Goal: Submit feedback/report problem

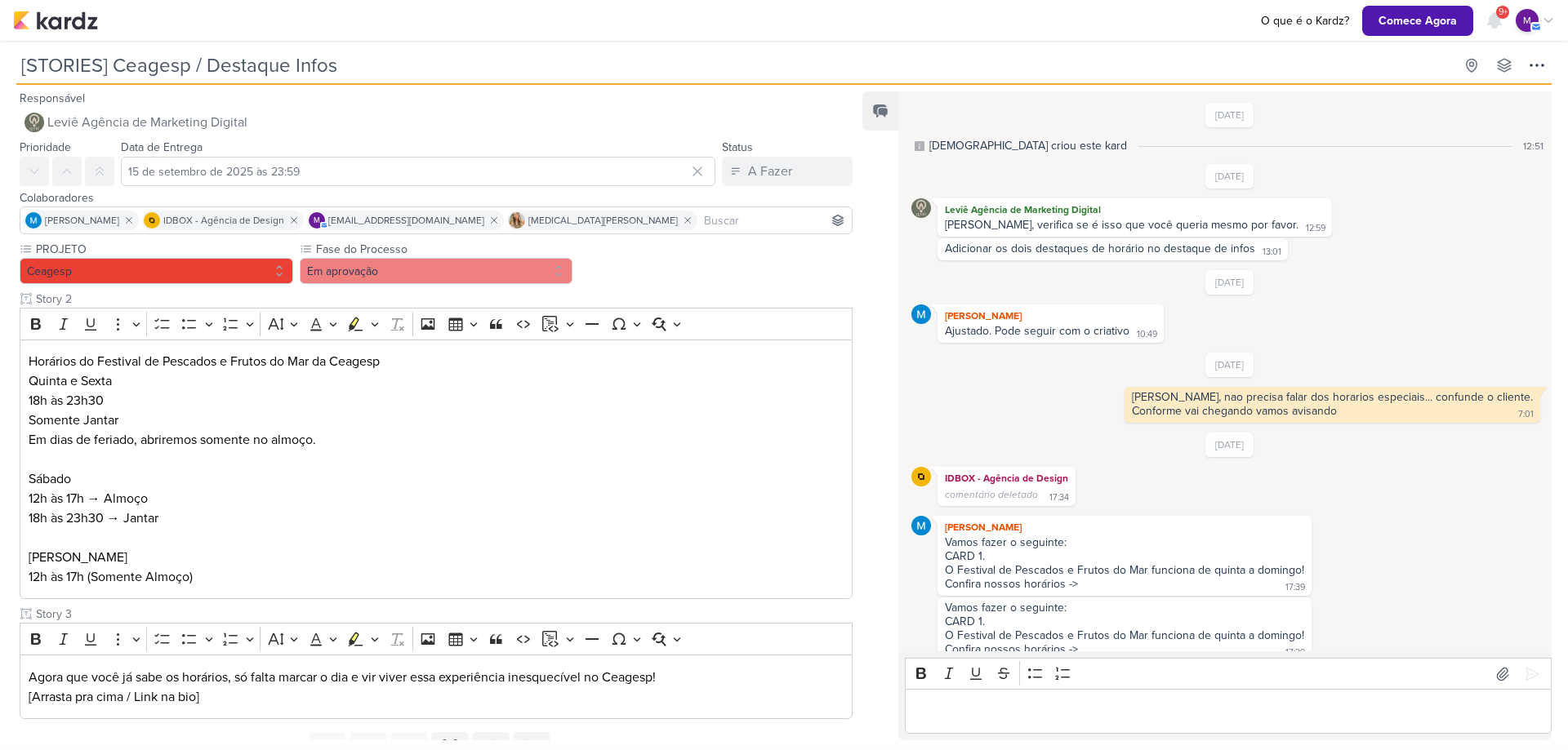
scroll to position [364, 0]
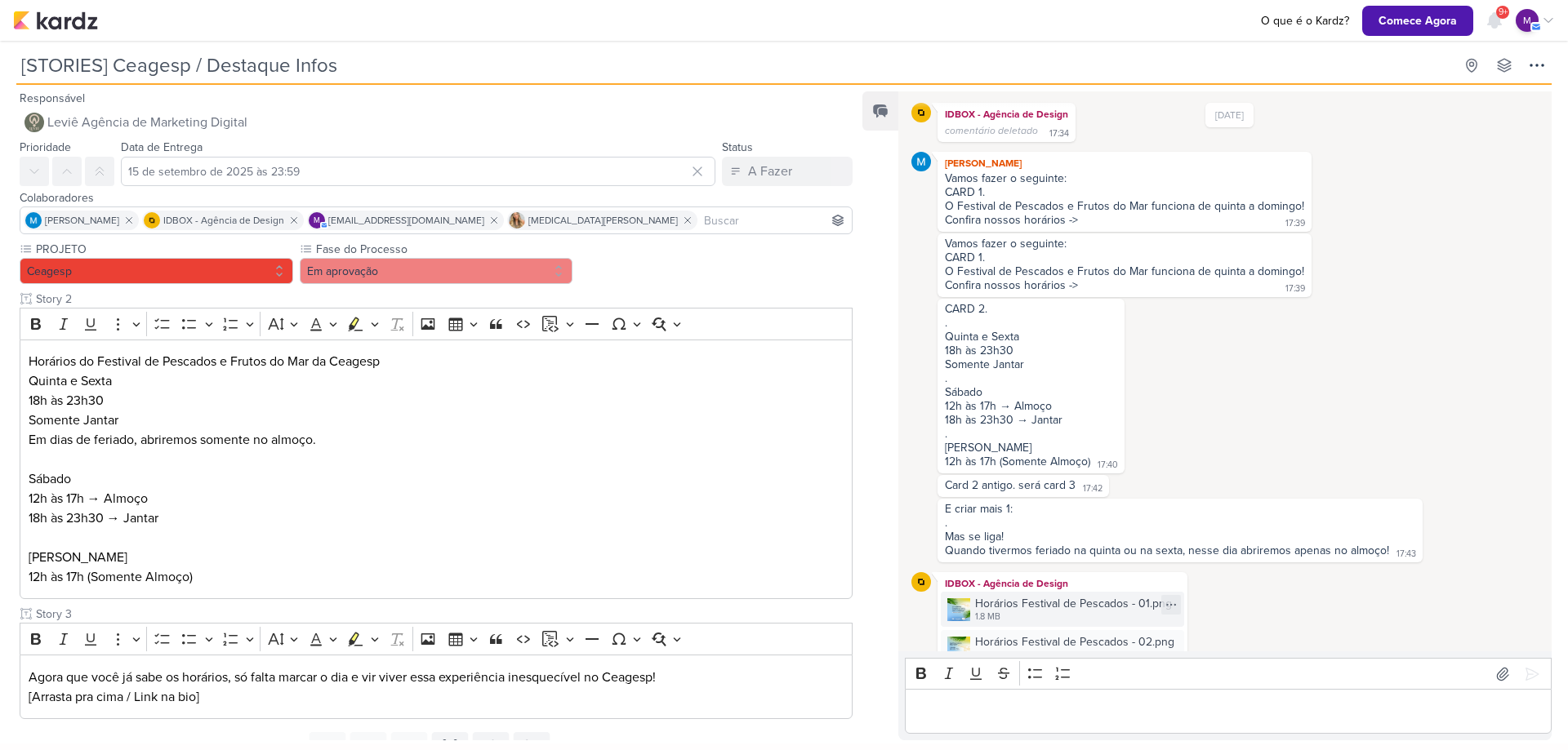
click at [1110, 610] on div "Horários Festival de Pescados - 01.png" at bounding box center [1074, 604] width 197 height 17
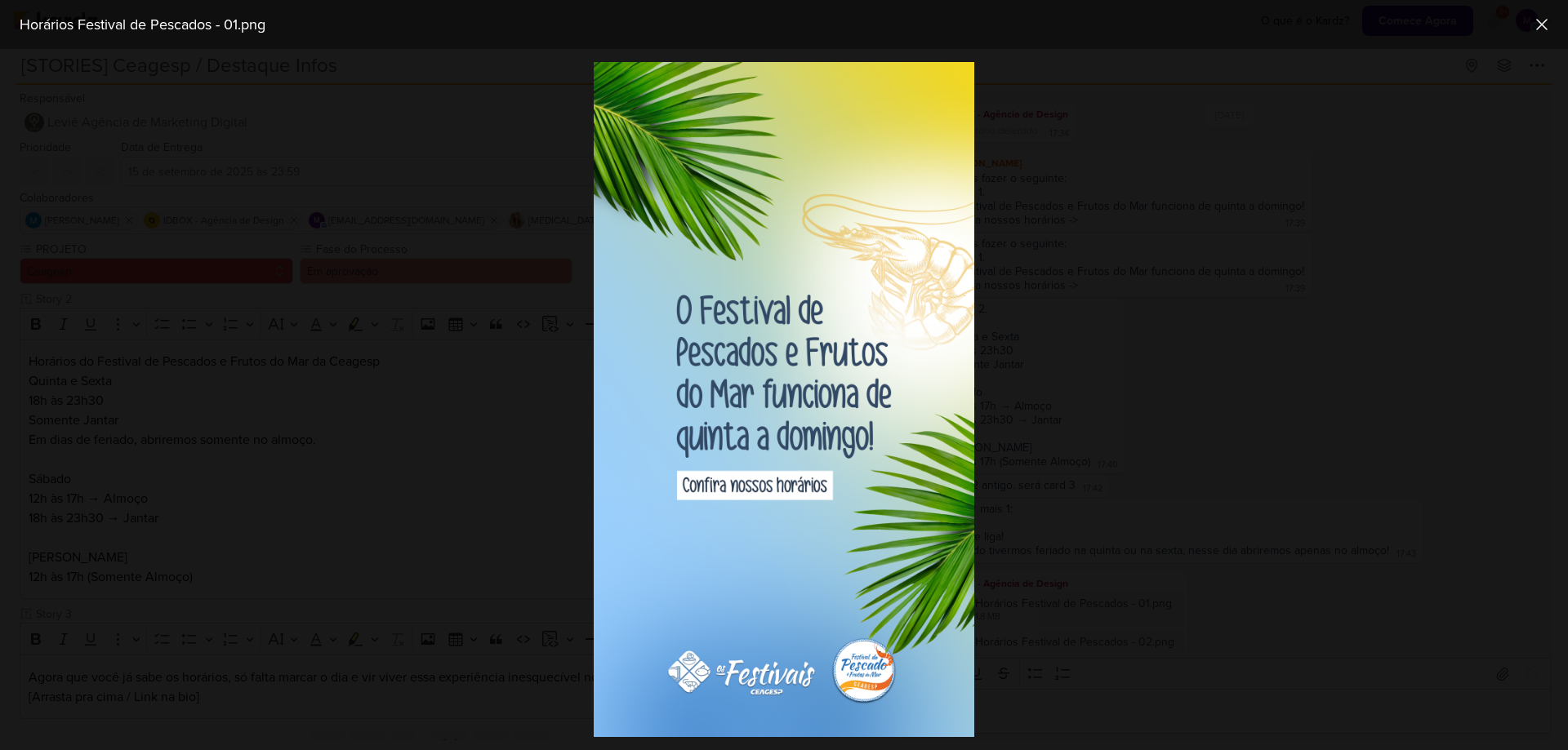
click at [1436, 376] on div at bounding box center [784, 399] width 1568 height 701
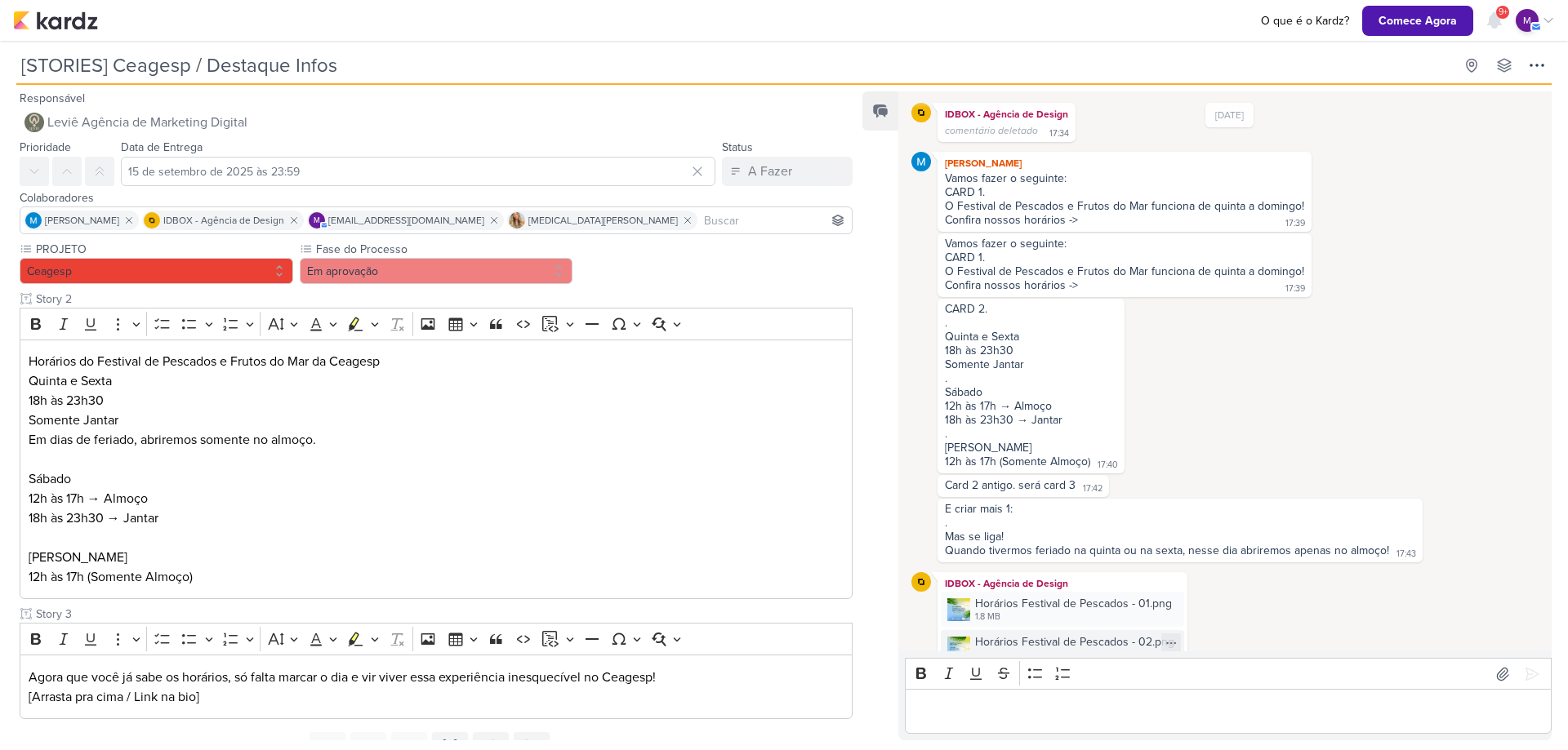
click at [1082, 632] on div "Horários Festival de Pescados - 02.png 1.6 MB" at bounding box center [1063, 648] width 243 height 35
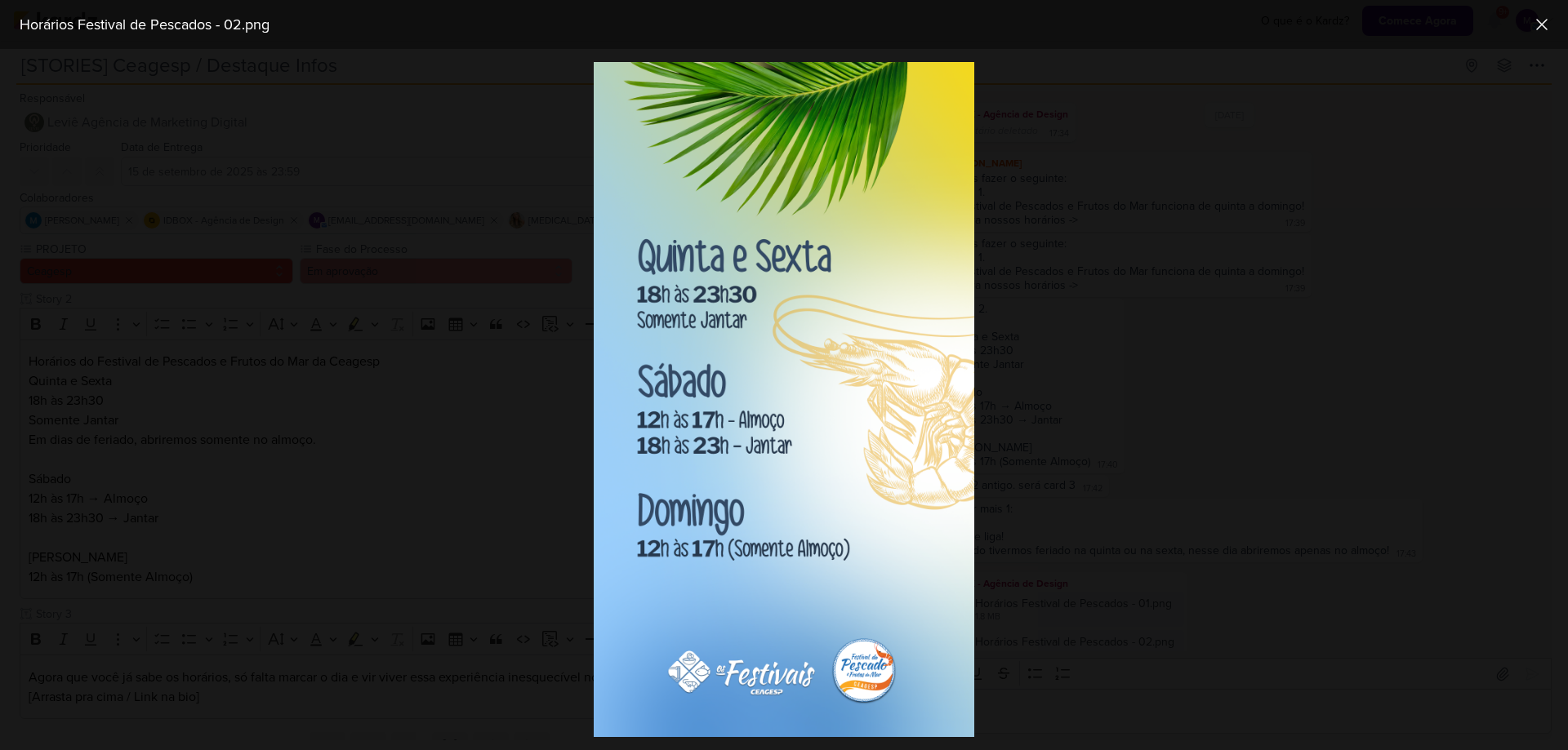
click at [1354, 425] on div at bounding box center [784, 399] width 1568 height 701
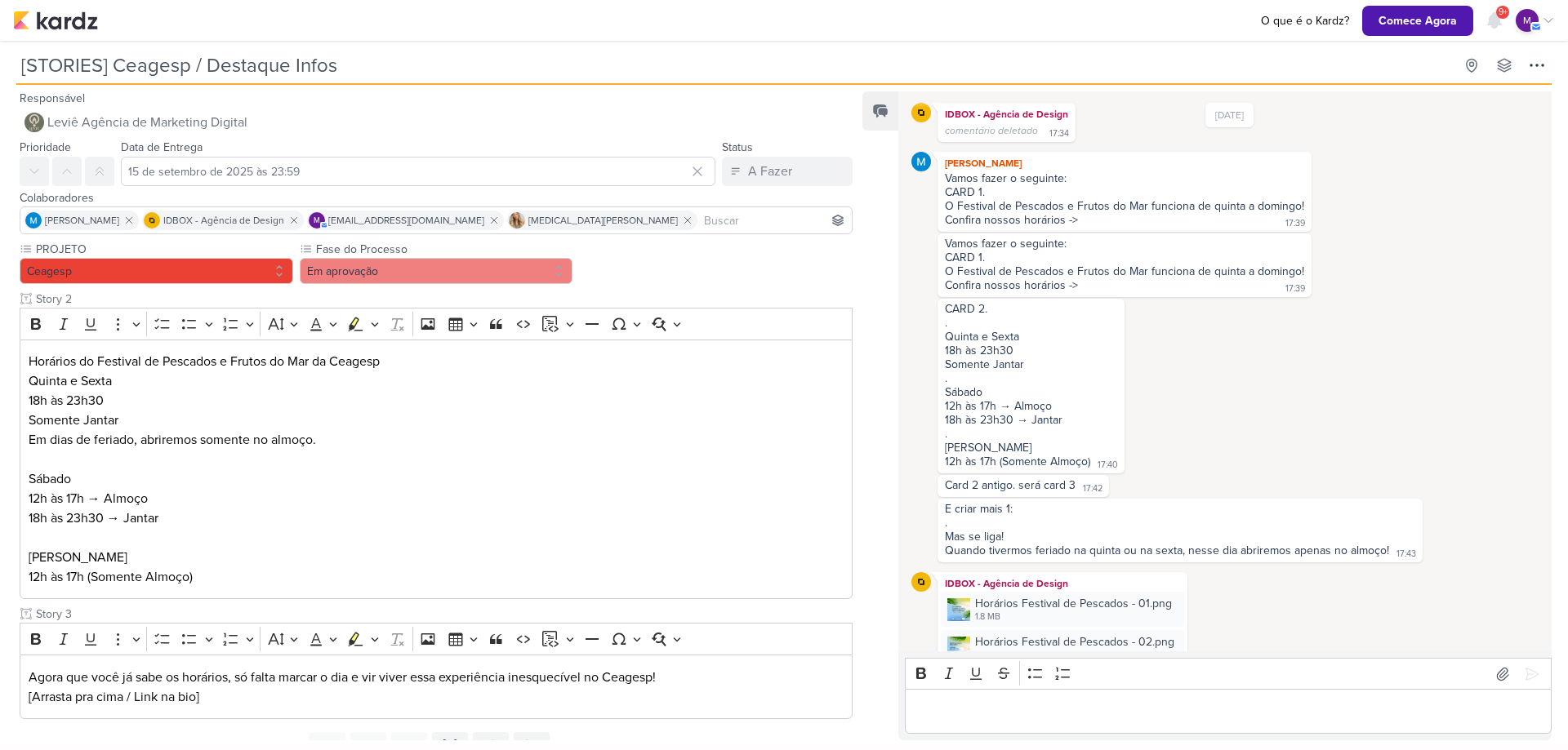
scroll to position [446, 0]
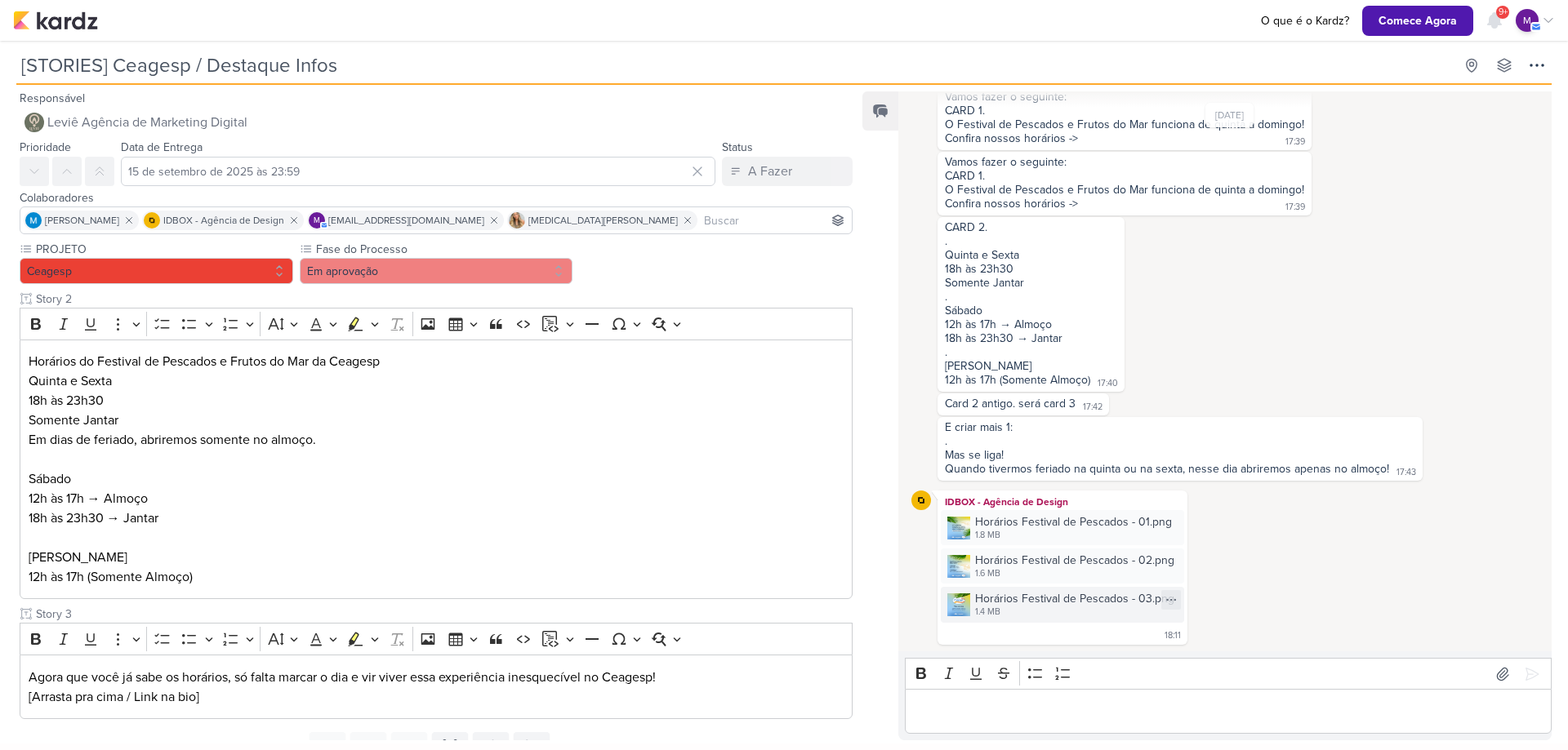
click at [1012, 614] on div "1.4 MB" at bounding box center [1075, 612] width 199 height 13
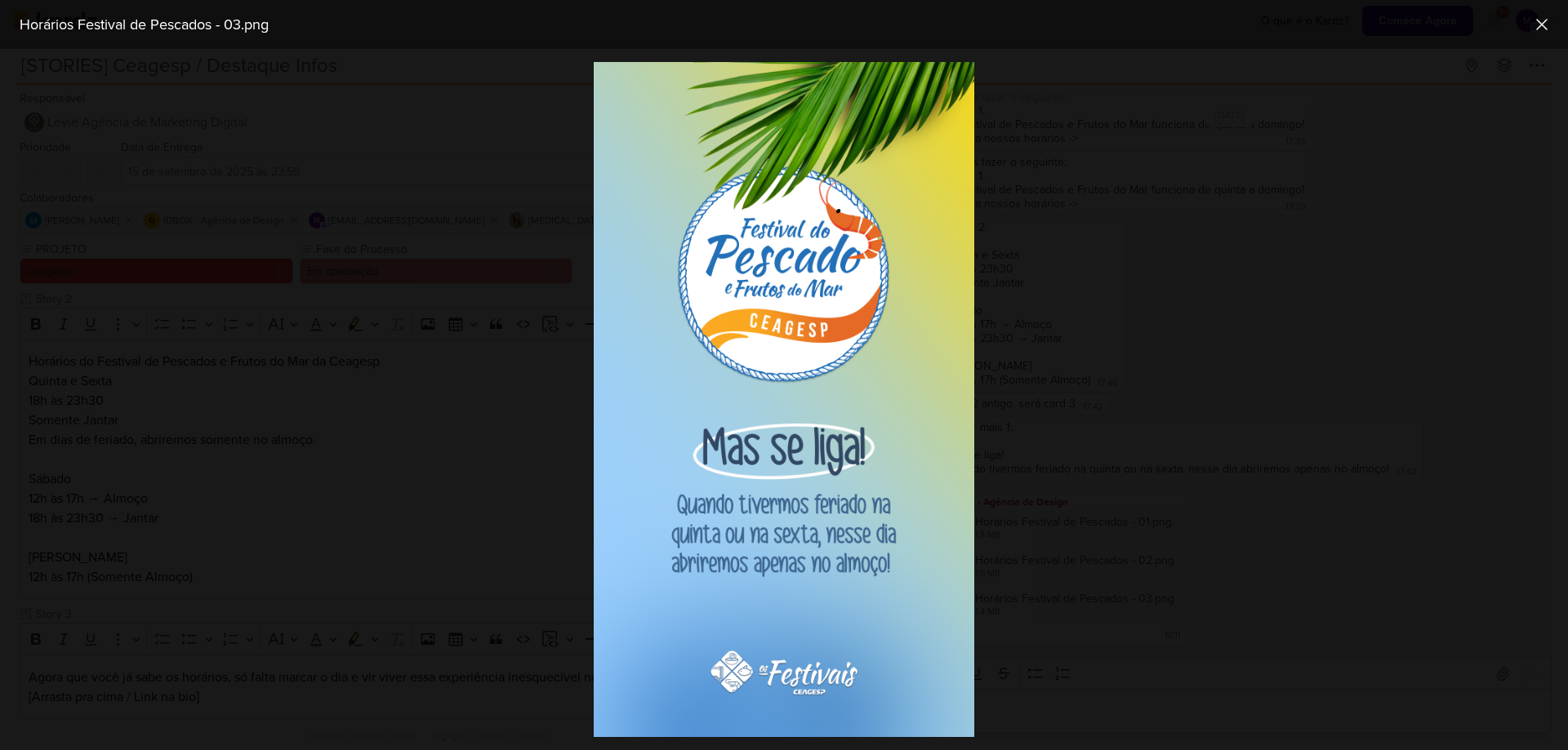
click at [1346, 547] on div at bounding box center [784, 399] width 1568 height 701
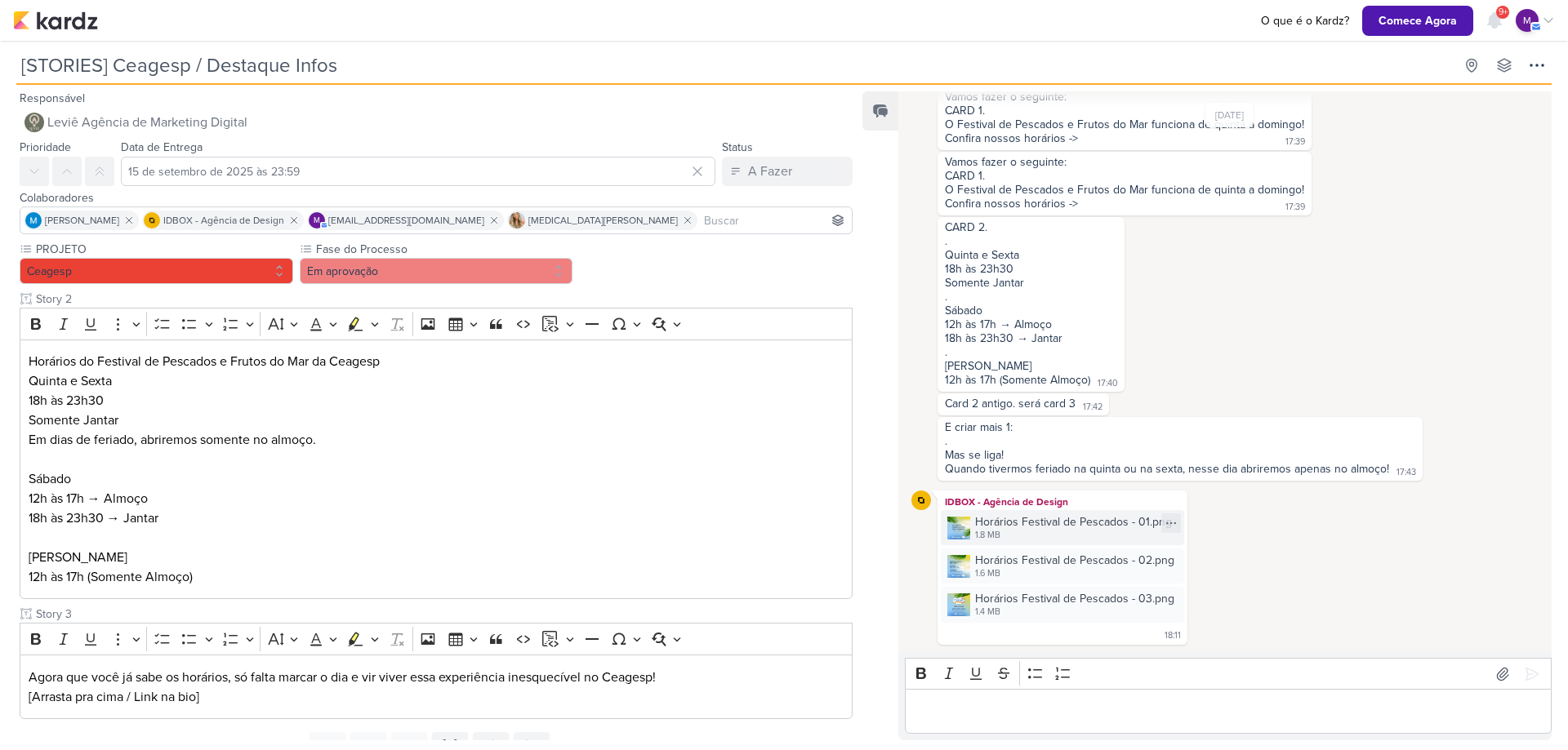
click at [986, 524] on div "Horários Festival de Pescados - 01.png" at bounding box center [1074, 522] width 197 height 17
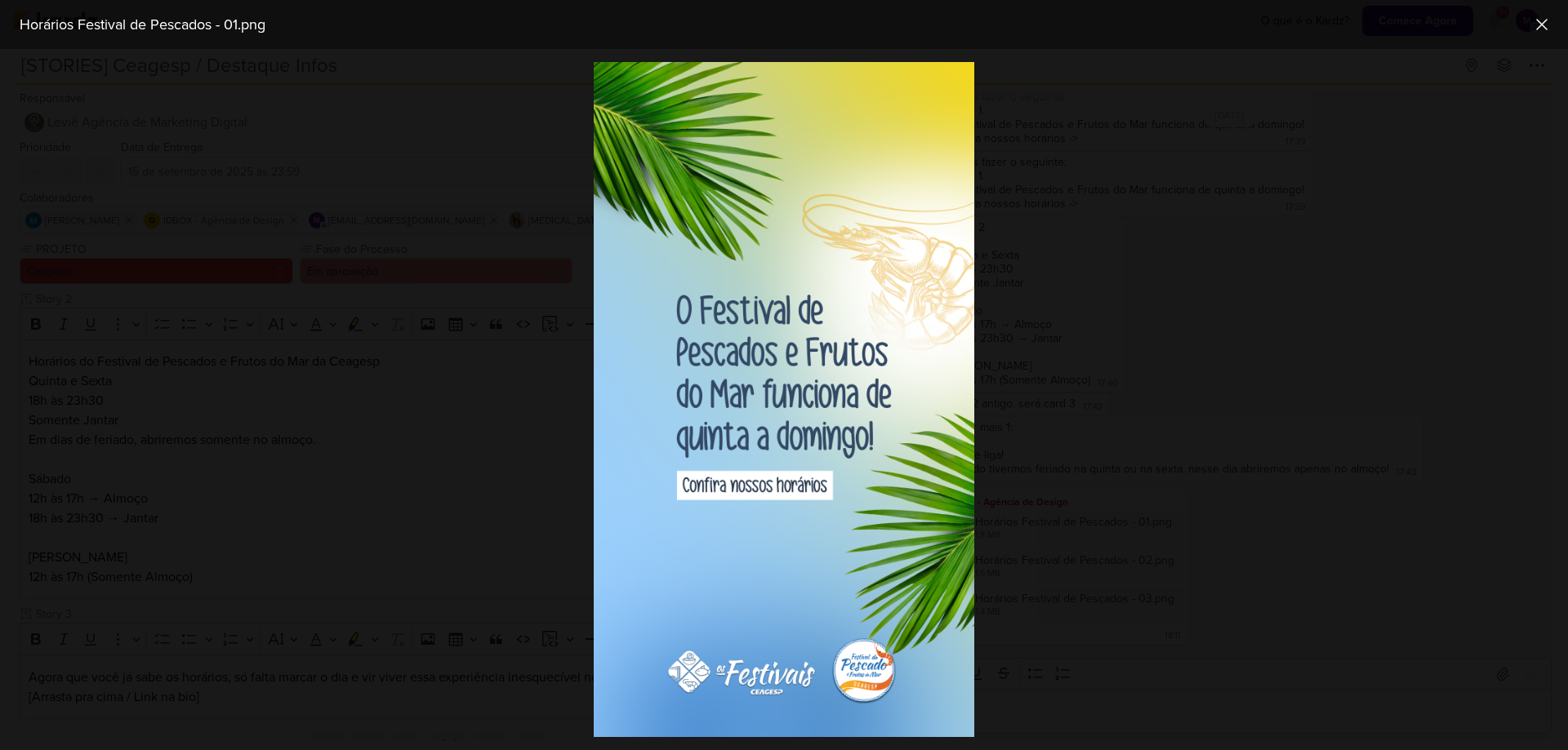
click at [1119, 314] on div at bounding box center [784, 399] width 1568 height 701
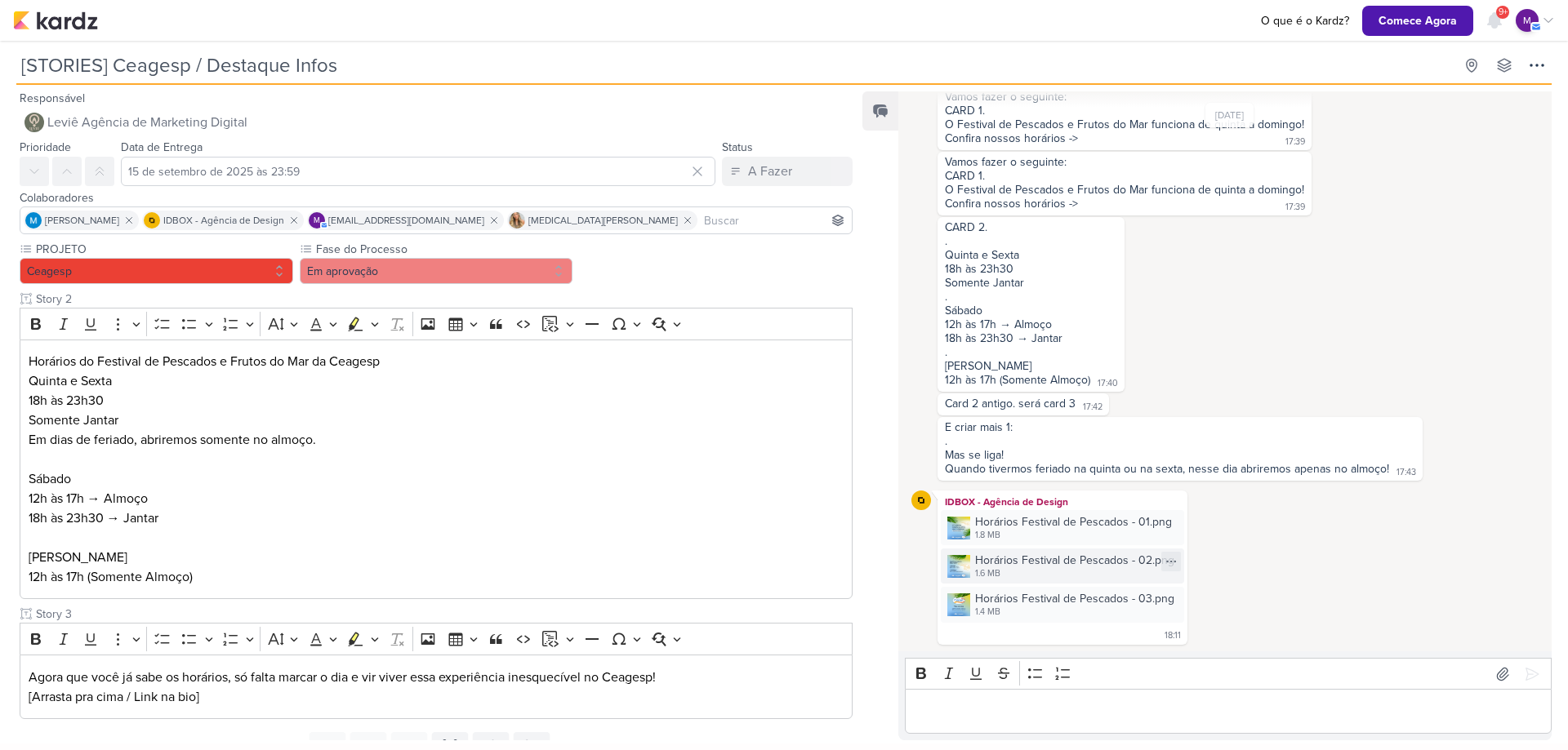
click at [1058, 572] on div "1.6 MB" at bounding box center [1075, 574] width 199 height 13
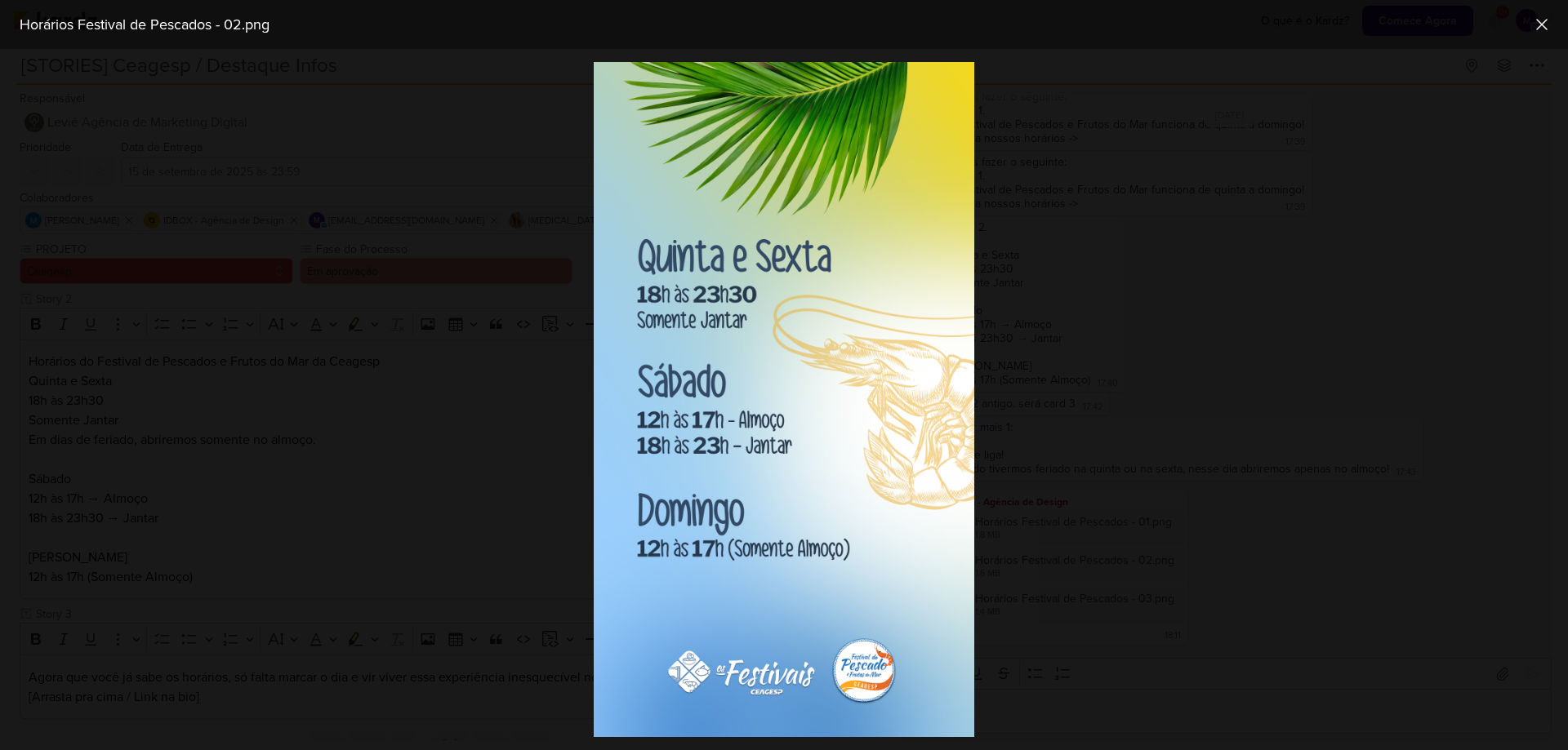
click at [1248, 599] on div at bounding box center [784, 399] width 1568 height 701
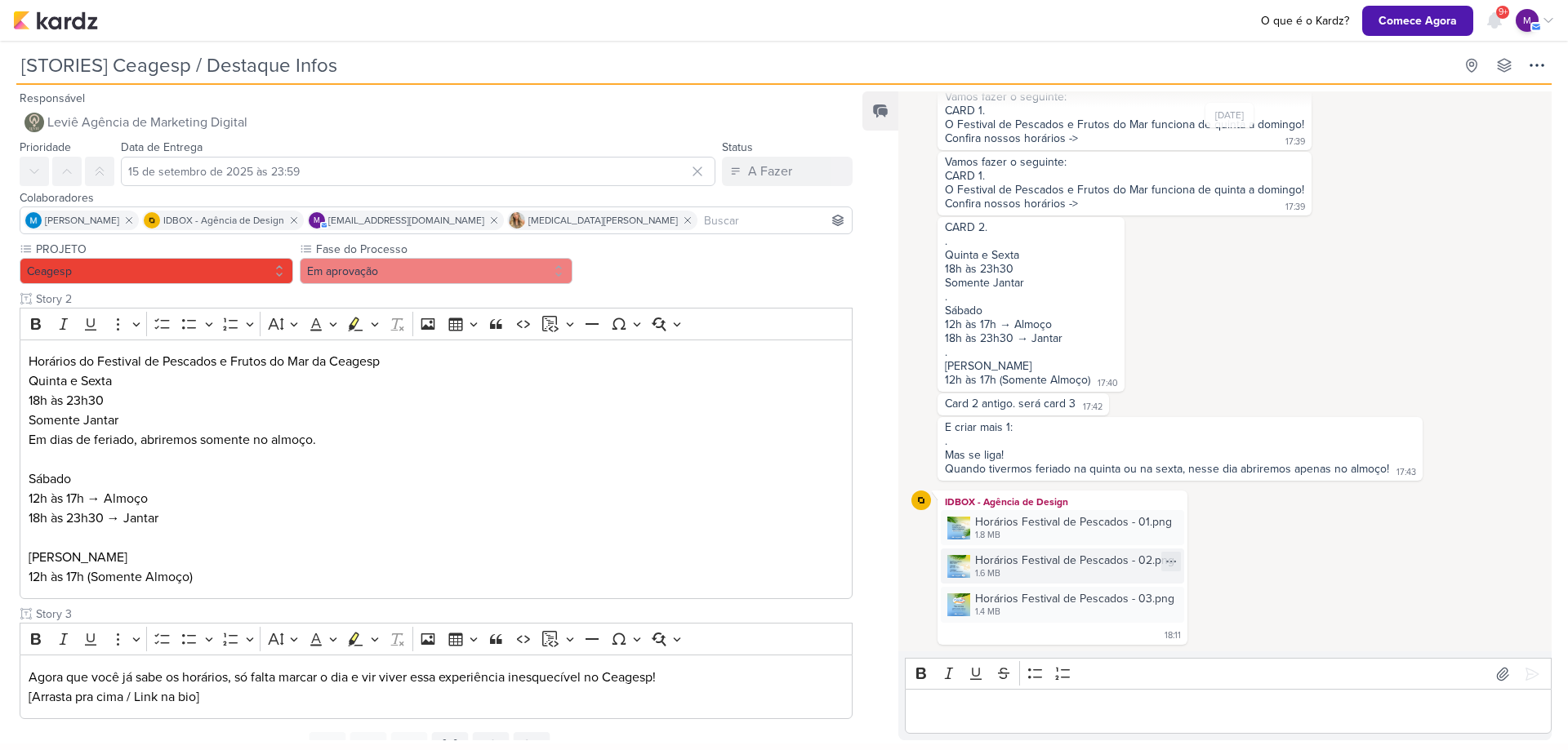
click at [1022, 561] on div "Horários Festival de Pescados - 02.png" at bounding box center [1075, 561] width 199 height 17
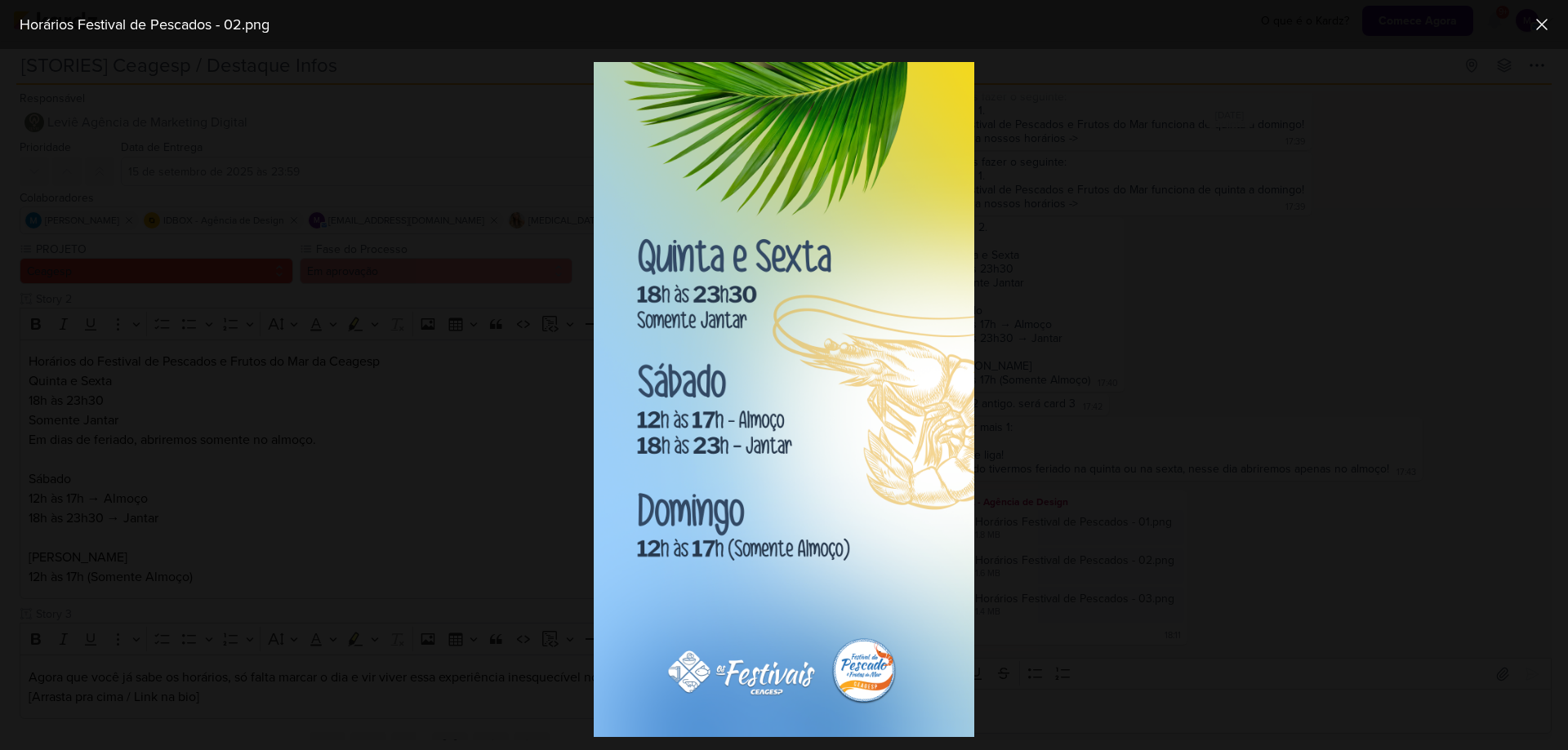
click at [1187, 547] on div at bounding box center [784, 399] width 1568 height 701
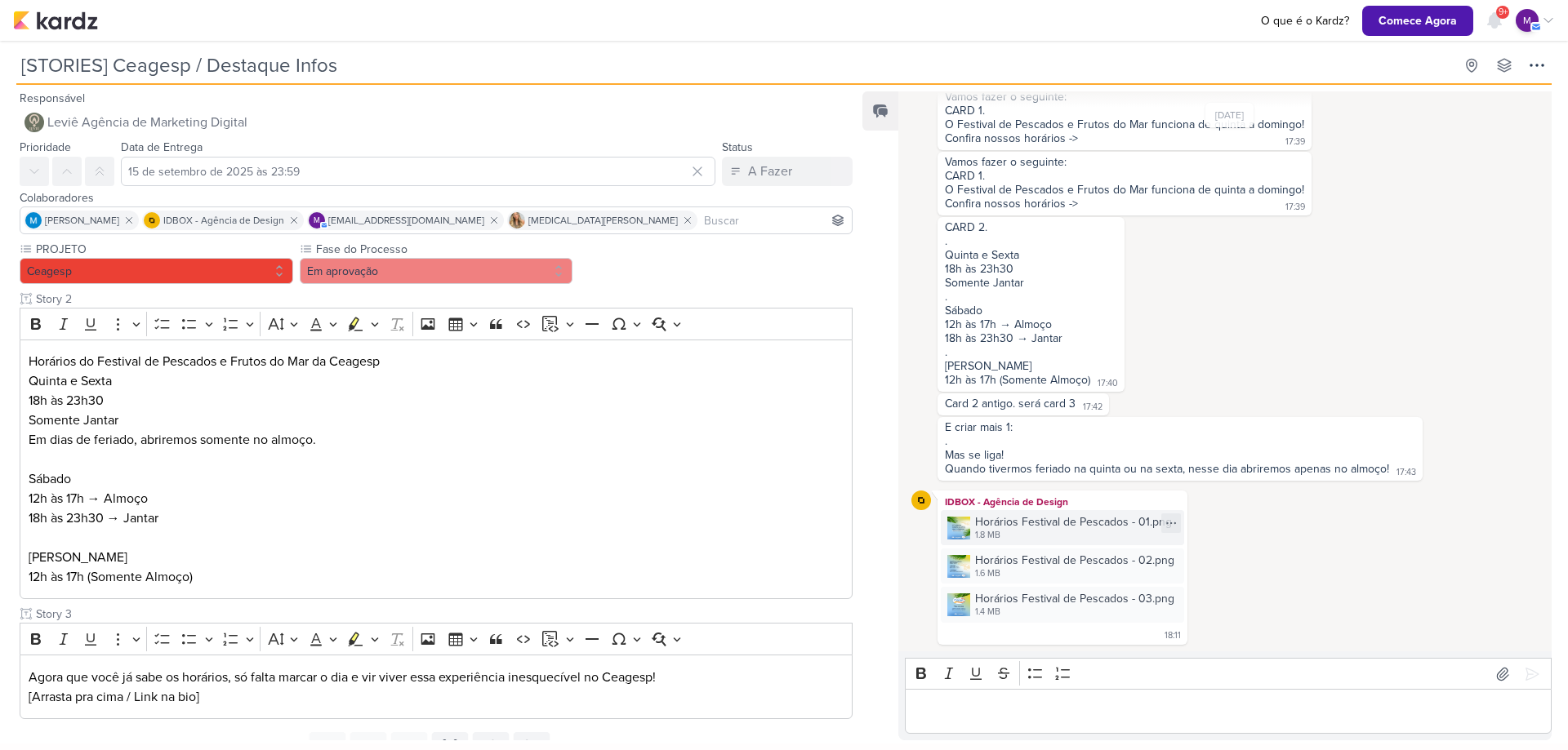
click at [1051, 531] on div "1.8 MB" at bounding box center [1074, 536] width 197 height 13
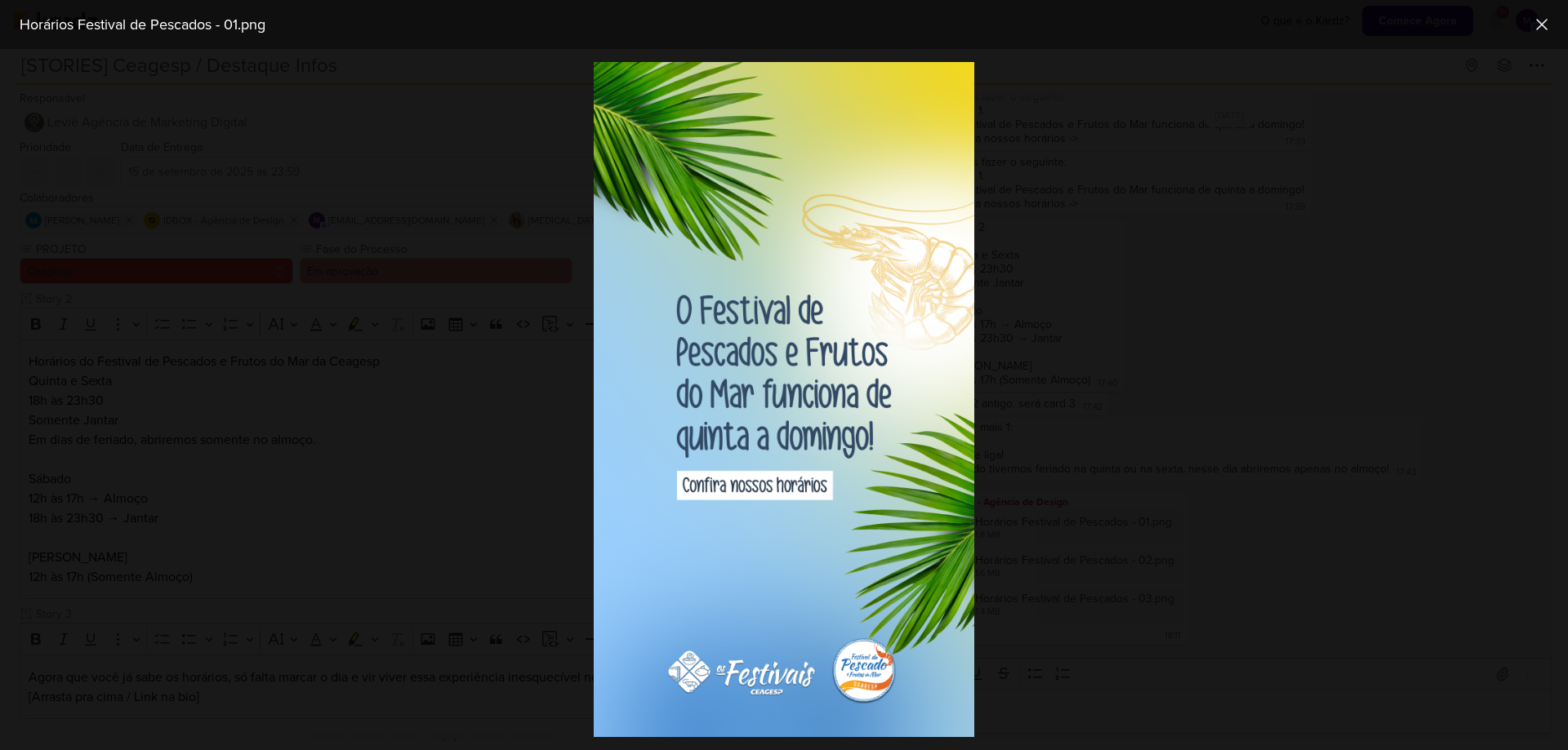
click at [1078, 593] on div at bounding box center [784, 399] width 1568 height 701
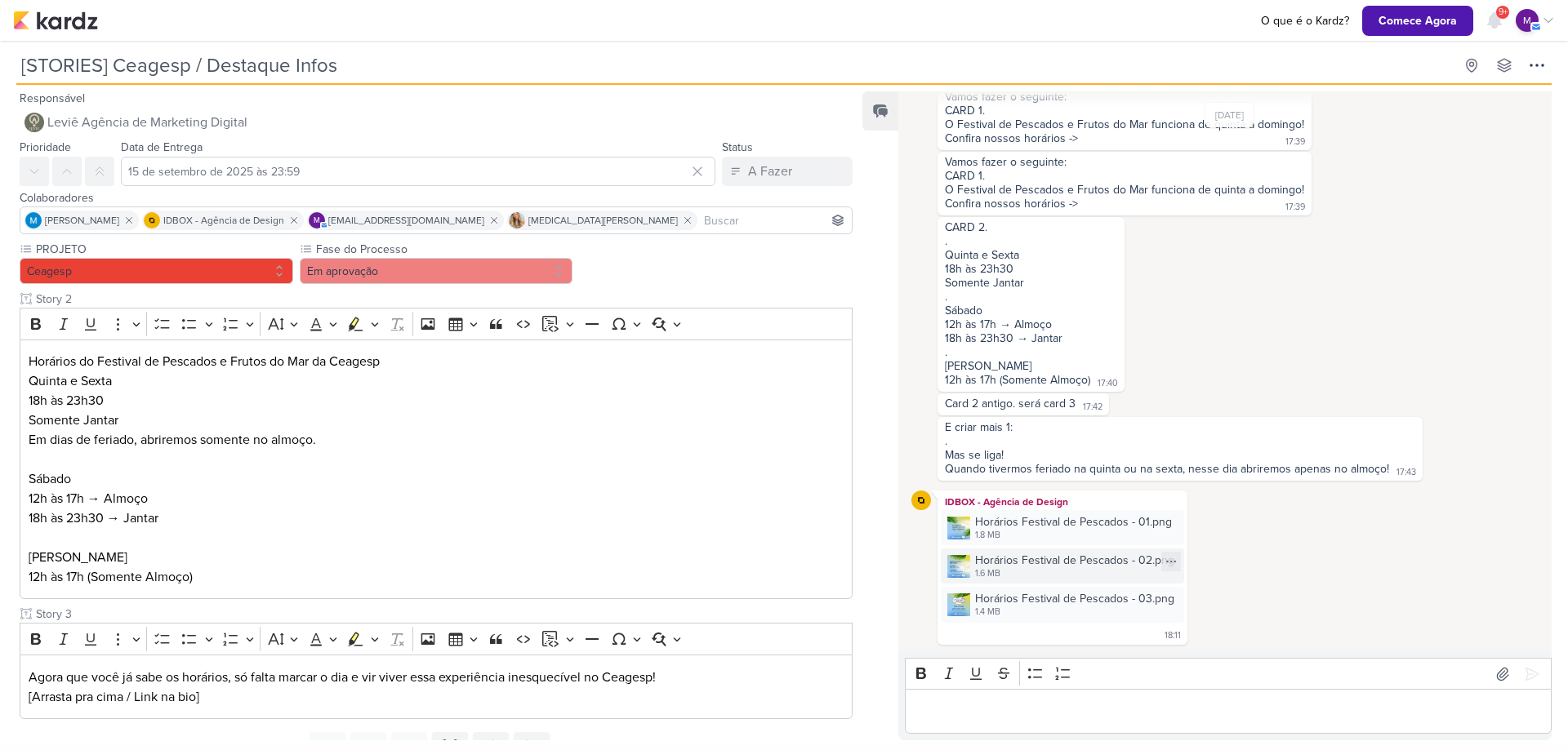
click at [1076, 570] on div "1.6 MB" at bounding box center [1075, 574] width 199 height 13
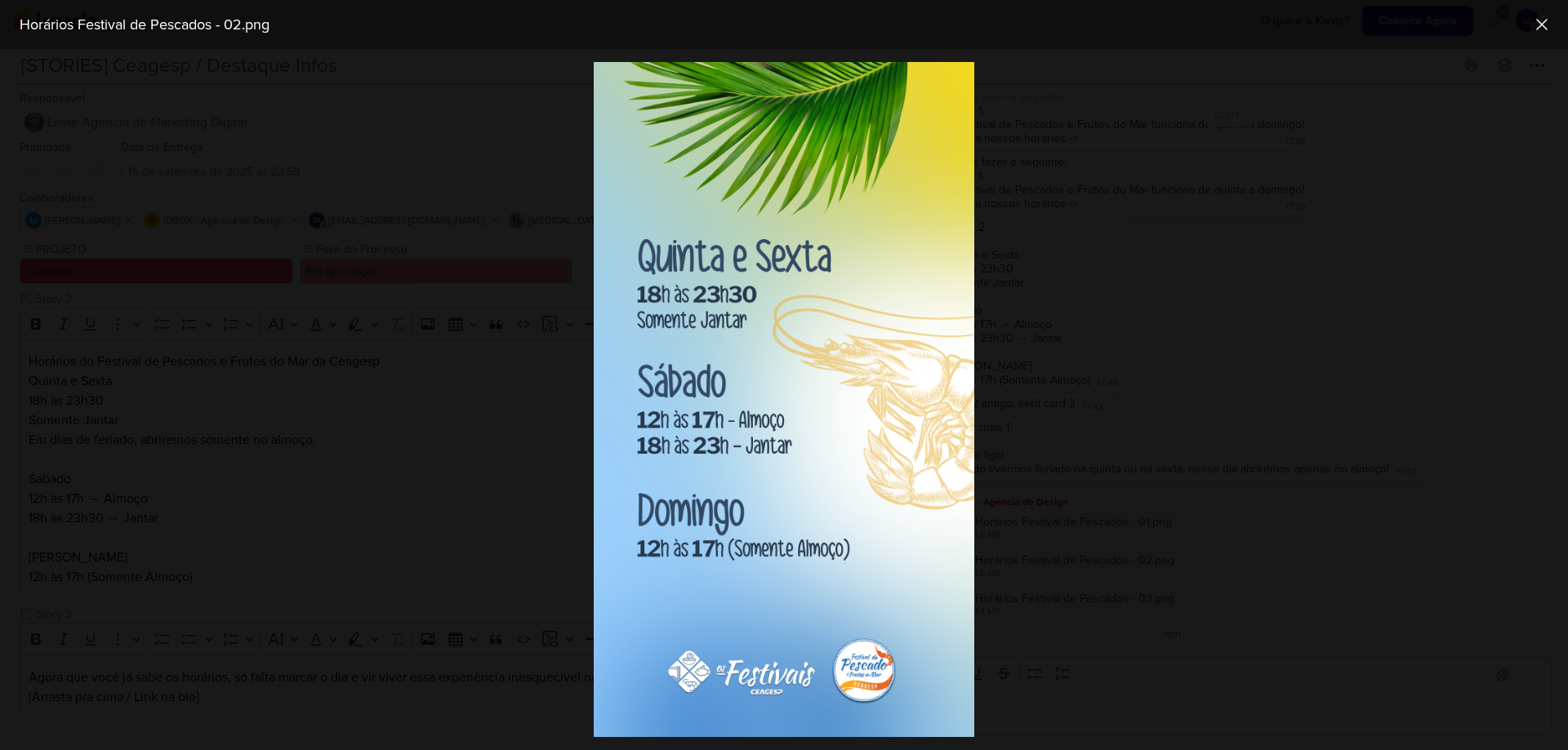
click at [1157, 425] on div at bounding box center [784, 399] width 1568 height 701
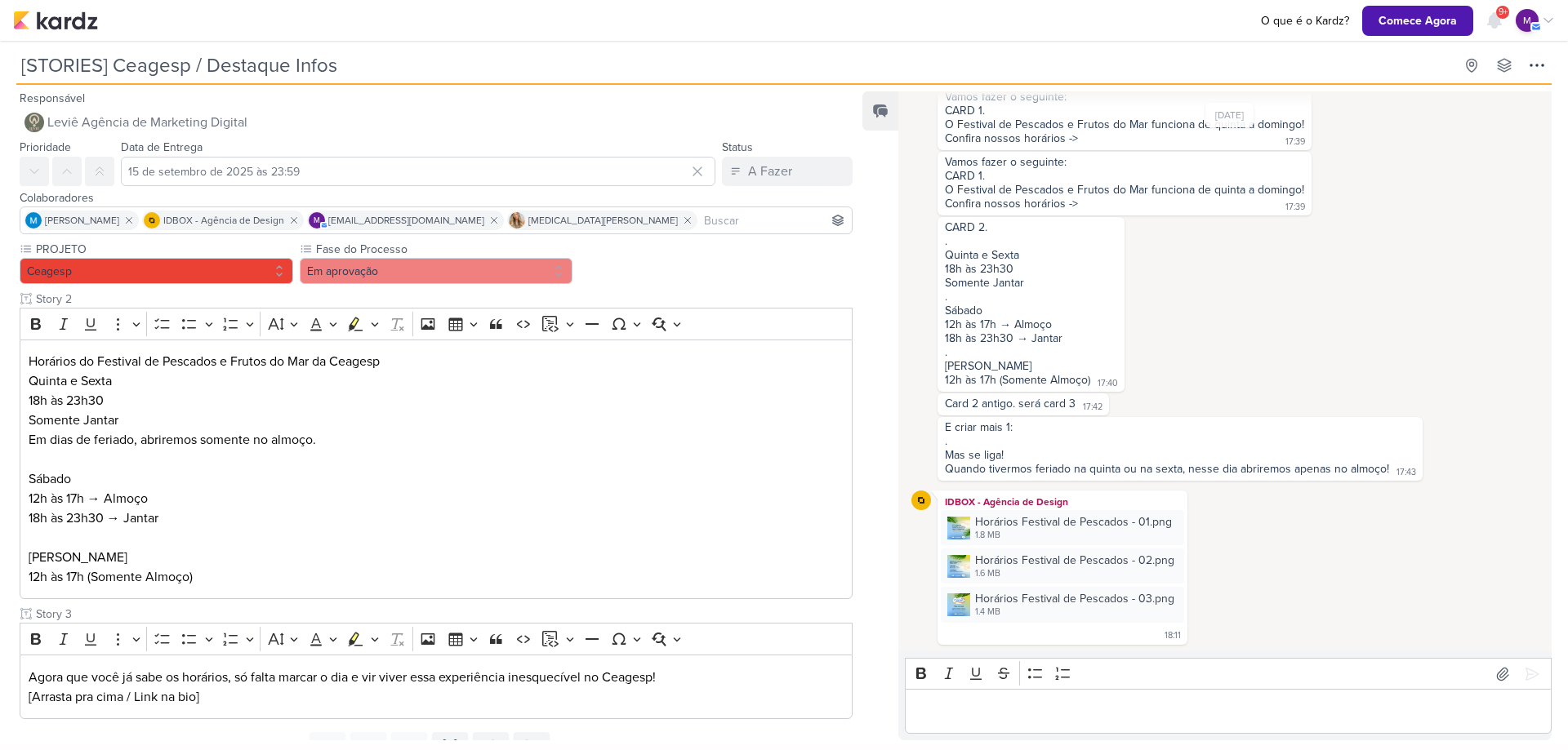
click at [1078, 707] on p "Editor editing area: main" at bounding box center [1229, 712] width 630 height 19
click at [1067, 538] on div "1.8 MB" at bounding box center [1074, 536] width 197 height 13
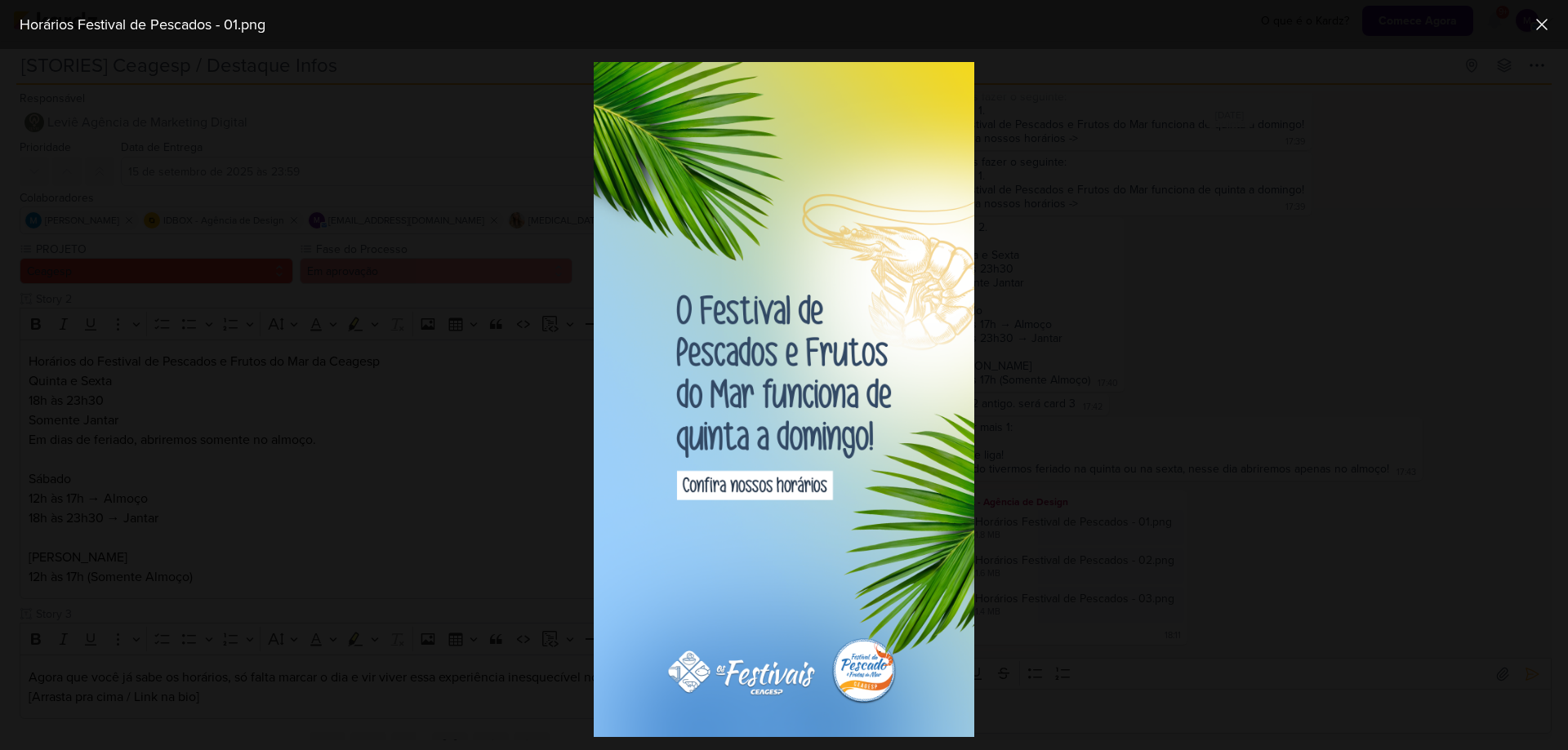
click at [1177, 422] on div at bounding box center [784, 399] width 1568 height 701
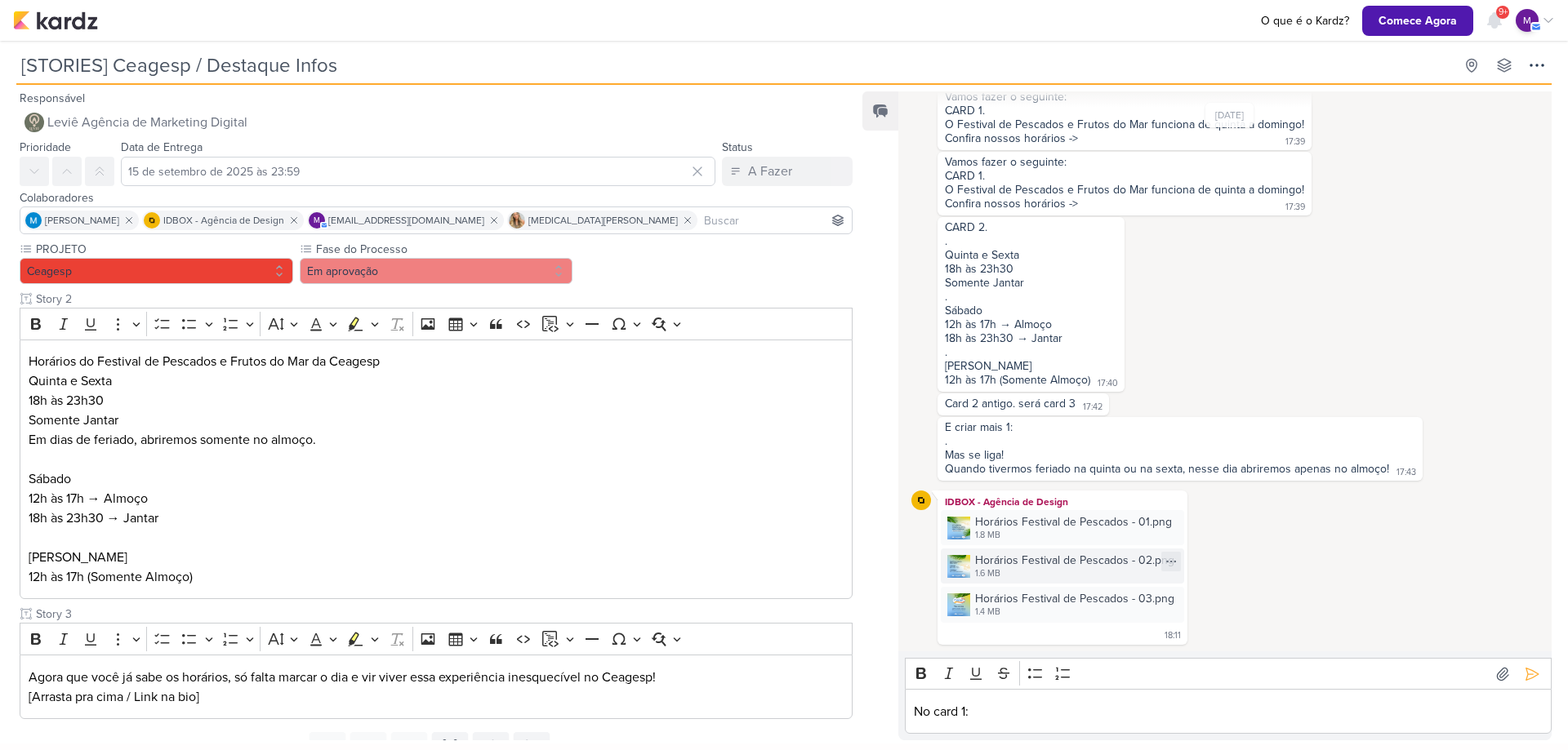
click at [1009, 565] on div "Horários Festival de Pescados - 02.png" at bounding box center [1075, 561] width 199 height 17
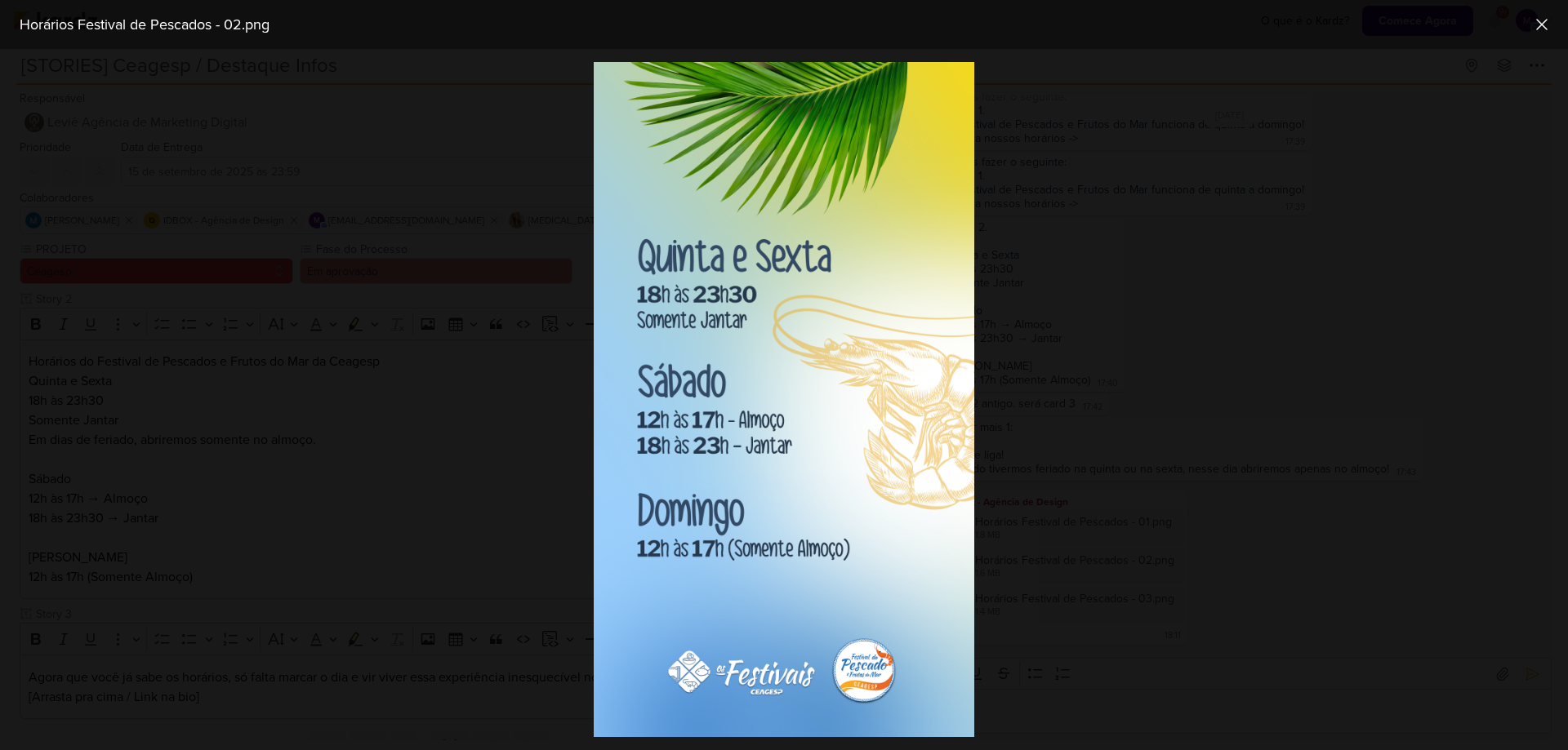
click at [1332, 563] on div at bounding box center [784, 399] width 1568 height 701
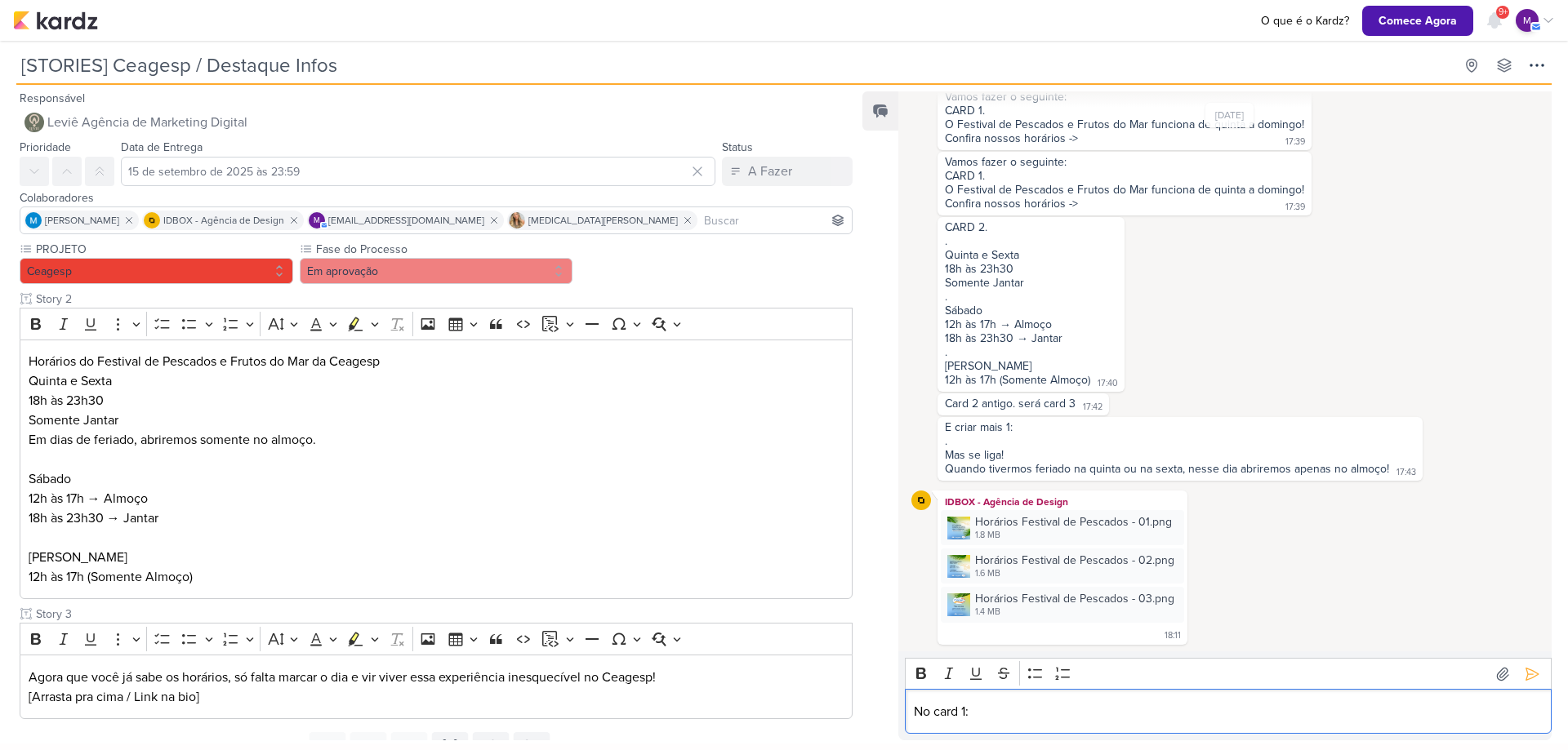
click at [969, 714] on p "No card 1:" at bounding box center [1229, 712] width 630 height 19
click at [1064, 542] on div "Horários Festival de Pescados - 01.png 1.8 MB" at bounding box center [1063, 527] width 243 height 35
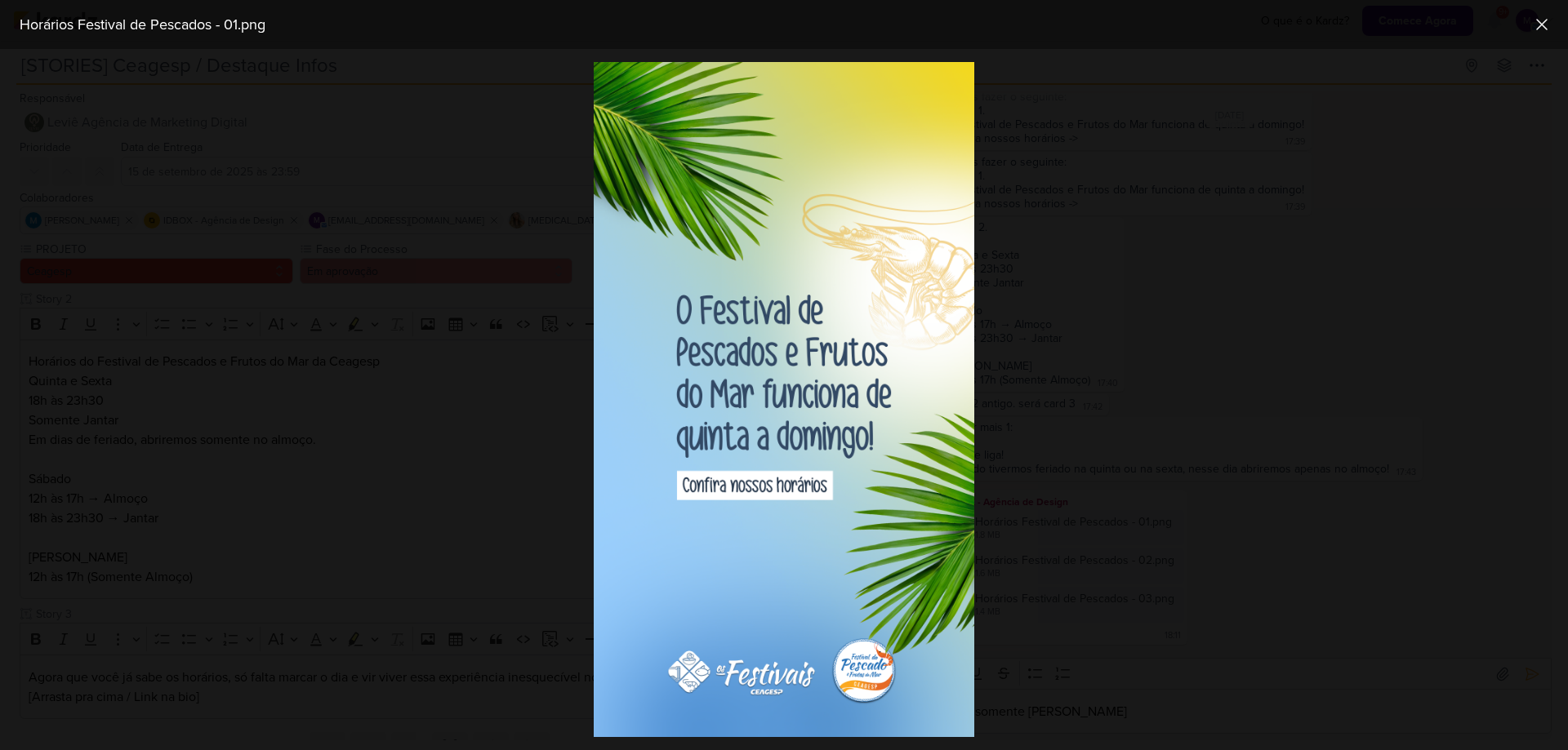
click at [1396, 545] on div at bounding box center [784, 399] width 1568 height 701
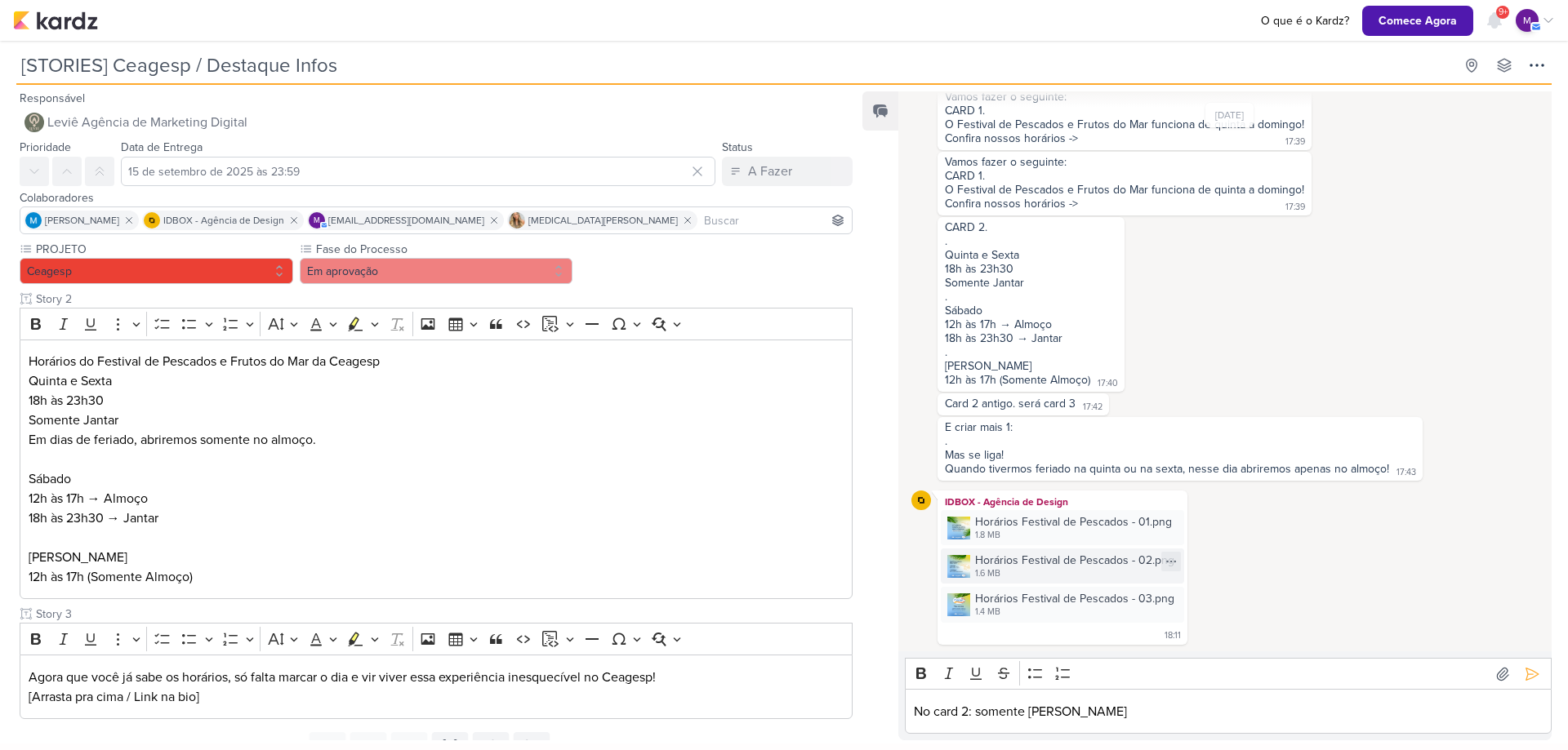
click at [1113, 569] on div "1.6 MB" at bounding box center [1075, 574] width 199 height 13
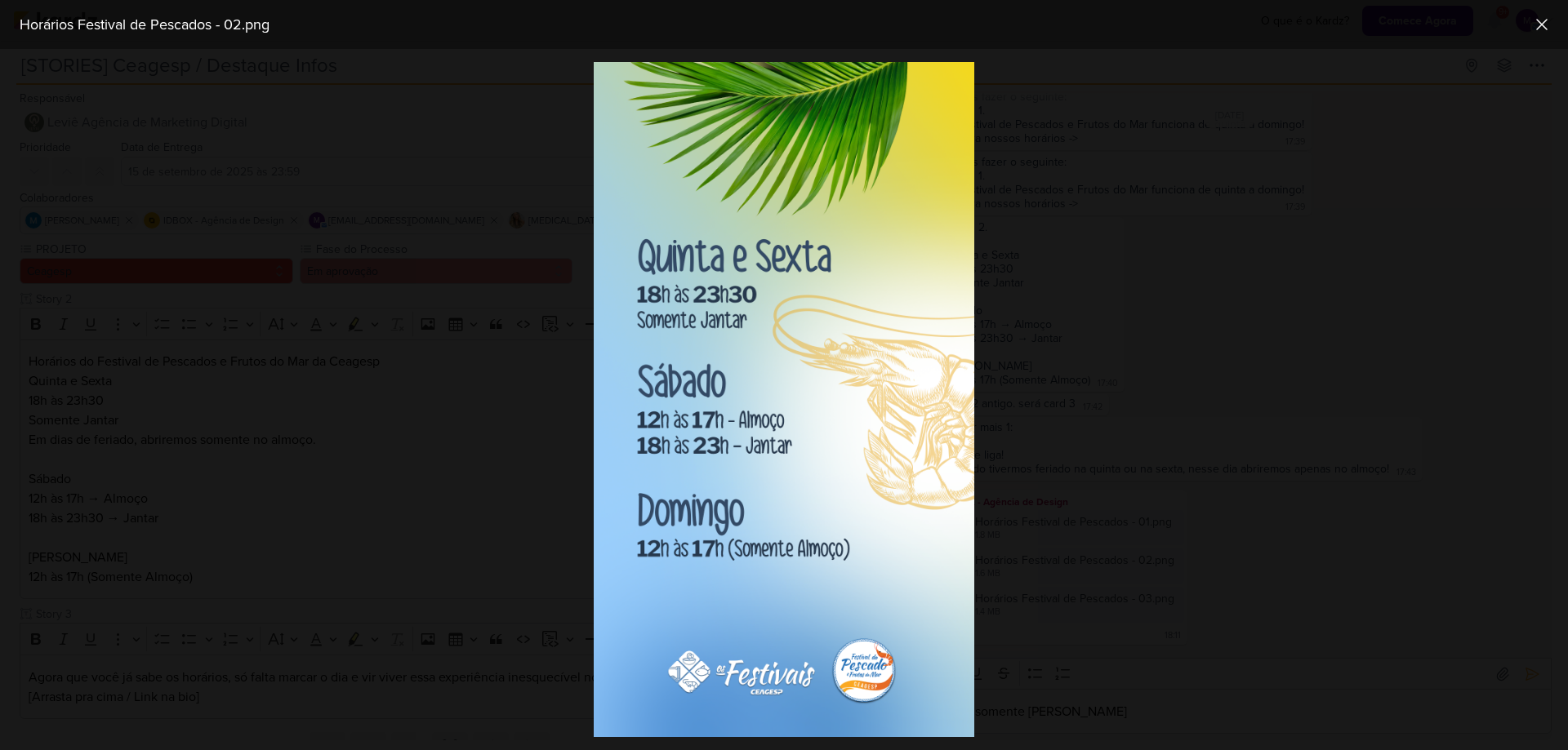
click at [1156, 538] on div at bounding box center [784, 399] width 1568 height 701
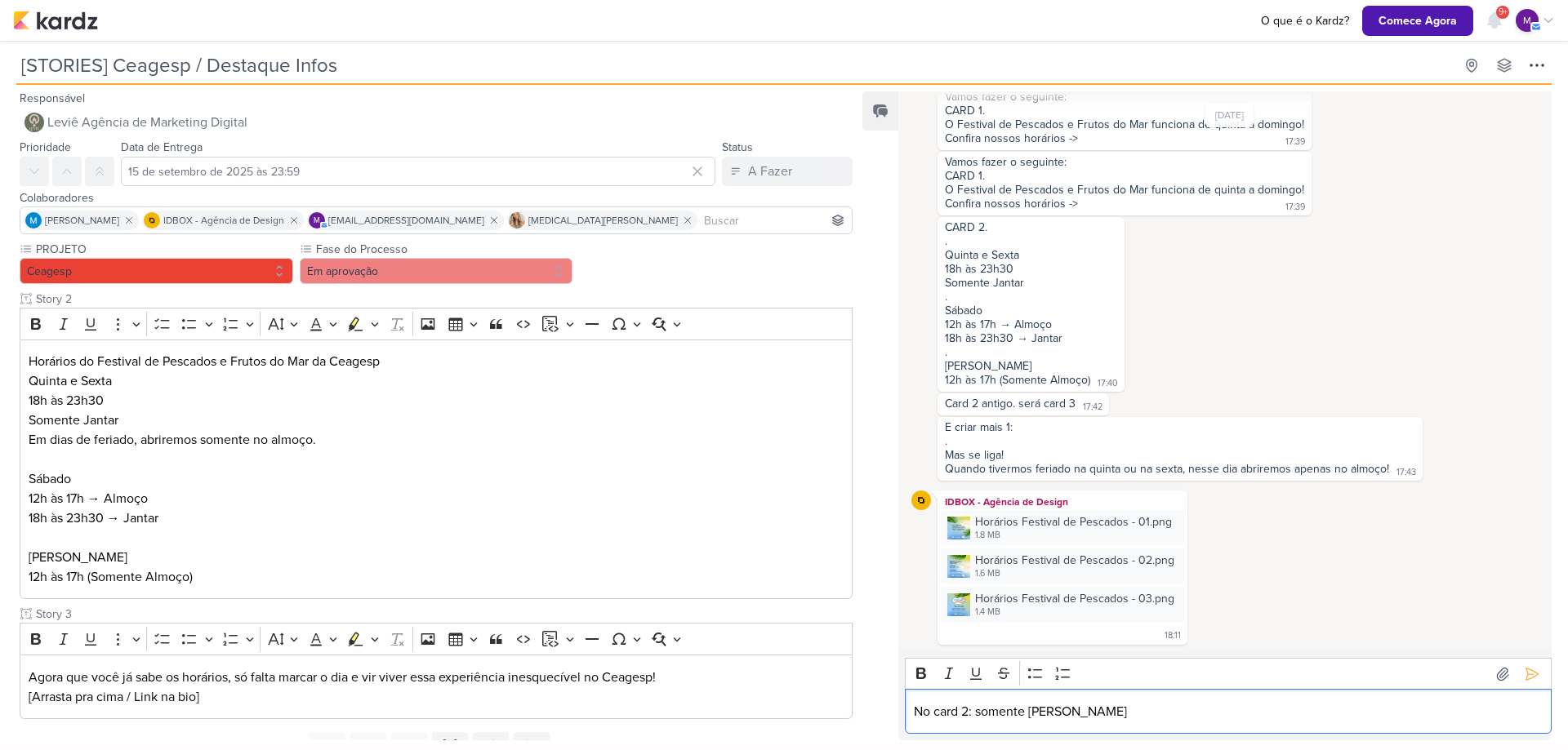
click at [1107, 709] on p "No card 2: somente [PERSON_NAME]" at bounding box center [1229, 712] width 630 height 19
click at [1013, 572] on div "1.6 MB" at bounding box center [1075, 574] width 199 height 13
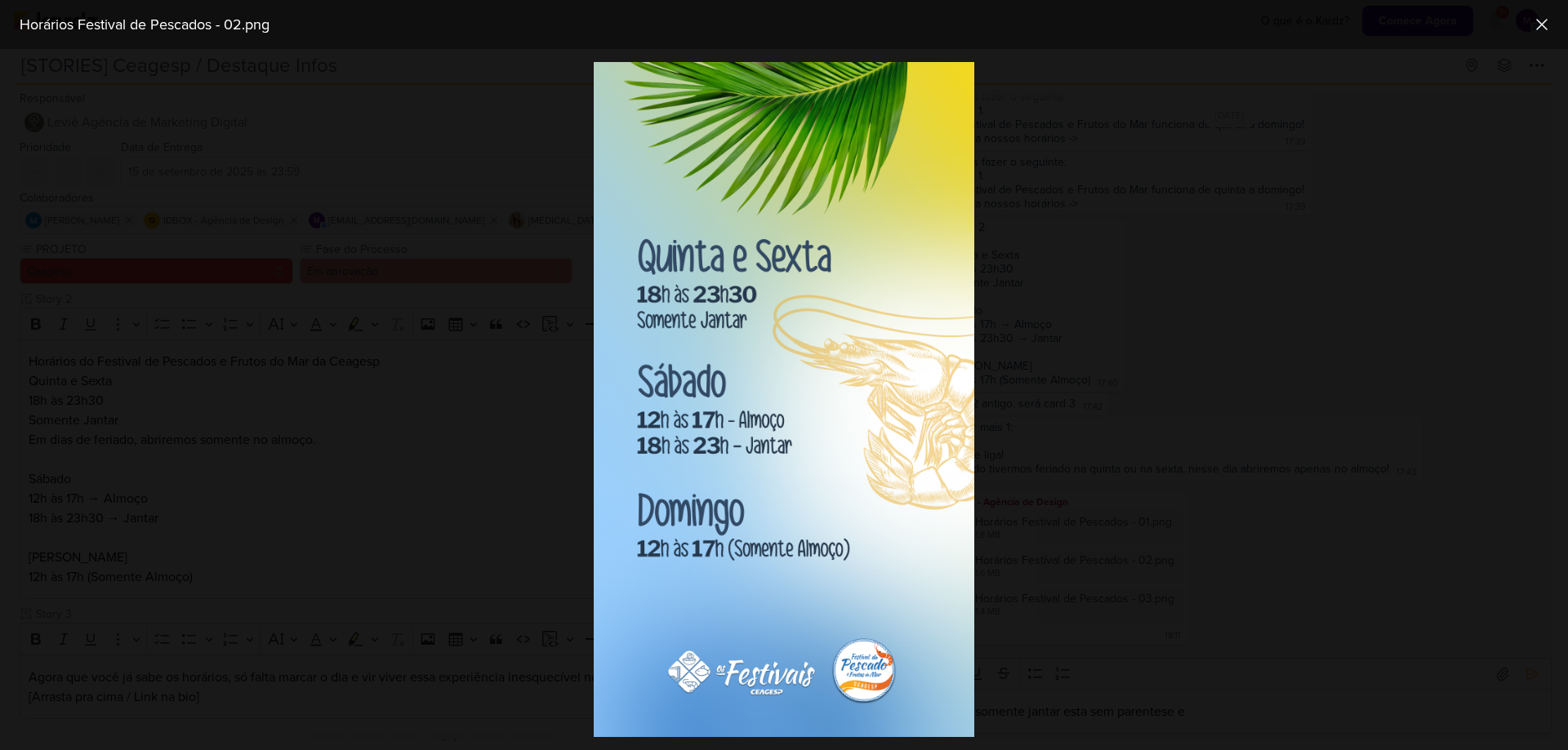
click at [1292, 518] on div at bounding box center [784, 399] width 1568 height 701
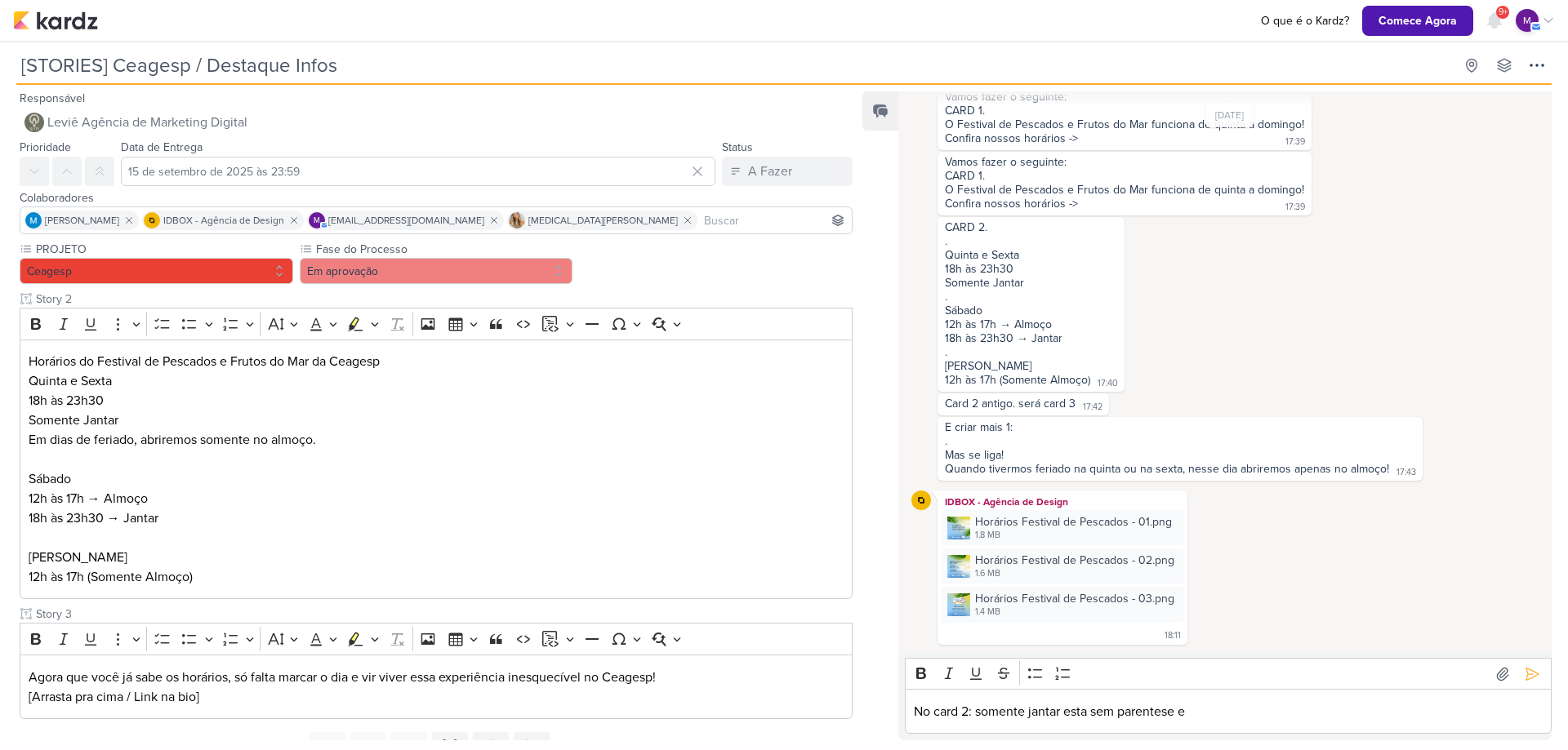
click at [1234, 719] on p "No card 2: somente jantar esta sem parentese e" at bounding box center [1229, 712] width 630 height 19
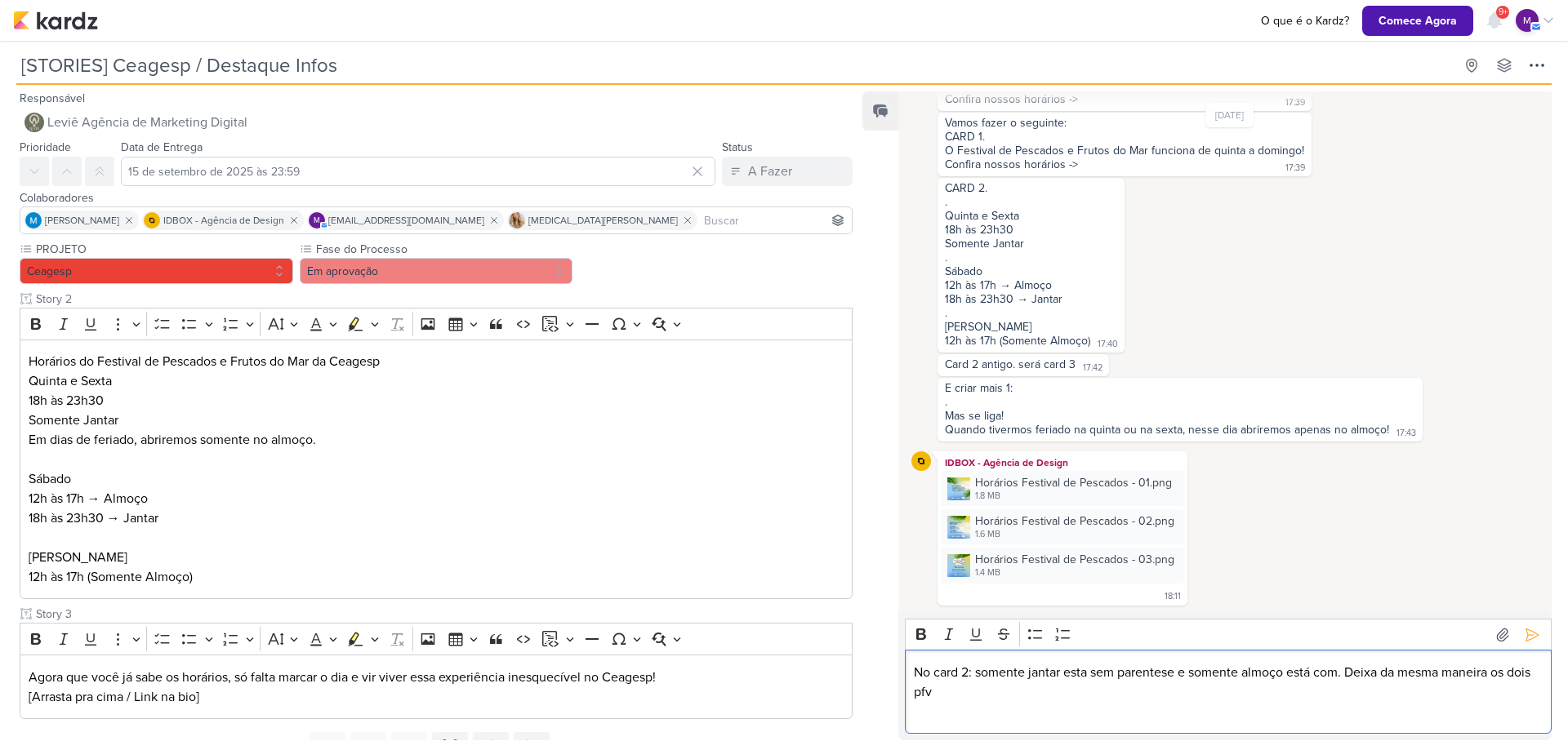
scroll to position [504, 0]
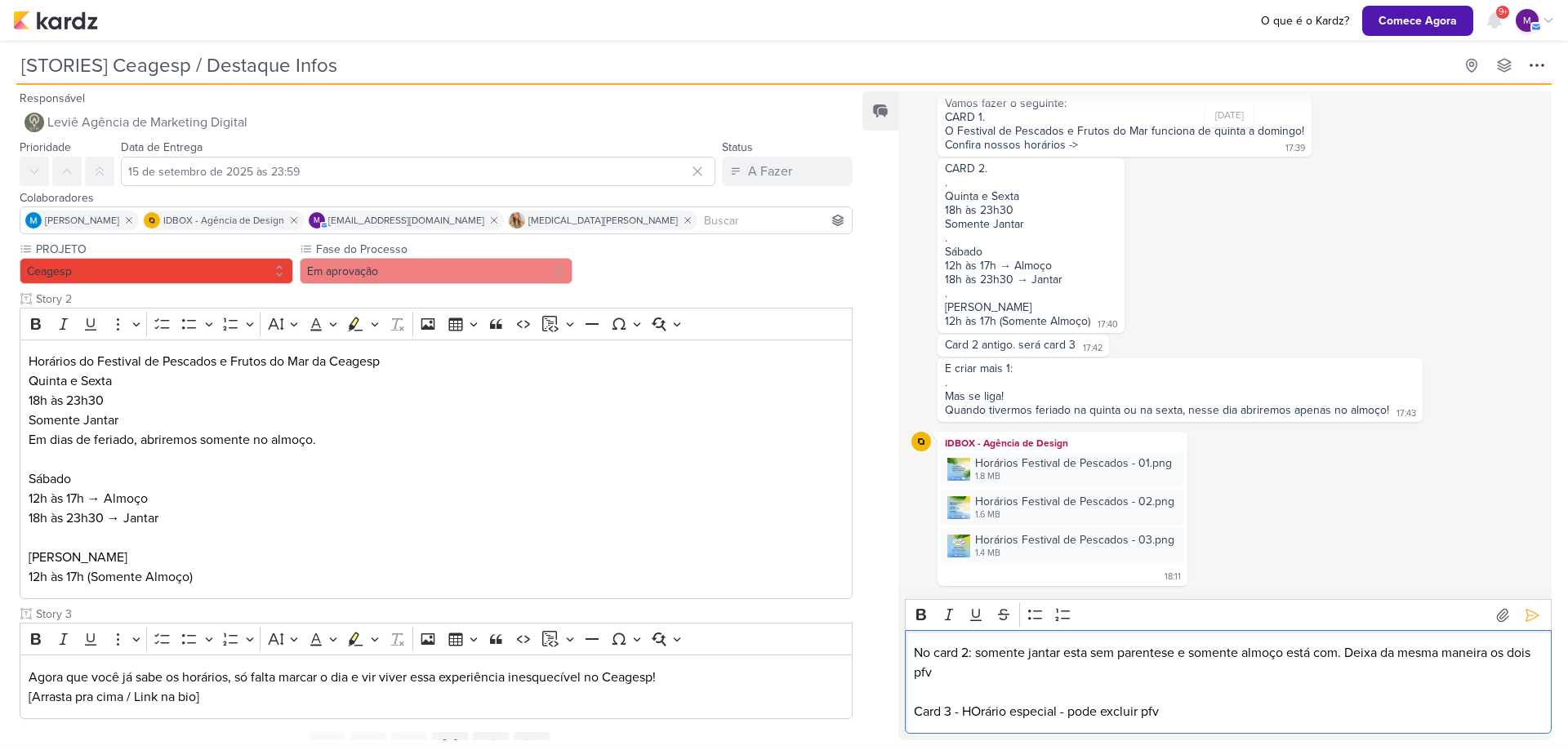
click at [979, 704] on p "Card 3 - HOrário especial - pode excluir pfv" at bounding box center [1229, 712] width 630 height 19
click at [1525, 613] on icon at bounding box center [1532, 615] width 16 height 16
